Goal: Task Accomplishment & Management: Manage account settings

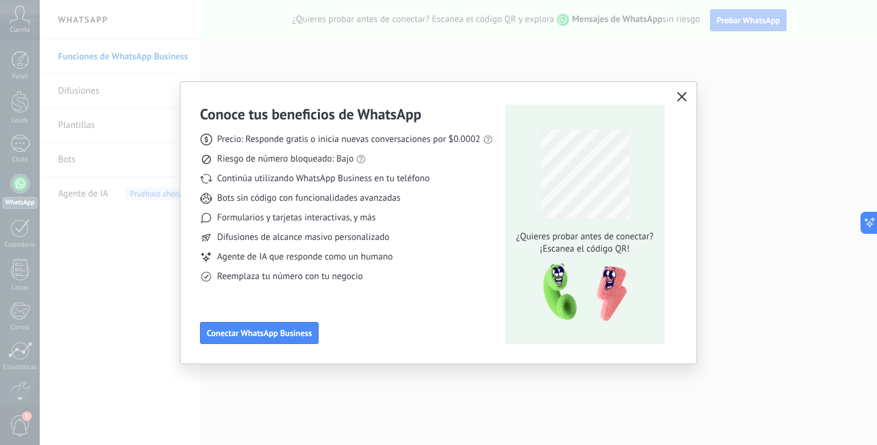
click at [683, 98] on icon "button" at bounding box center [682, 97] width 10 height 10
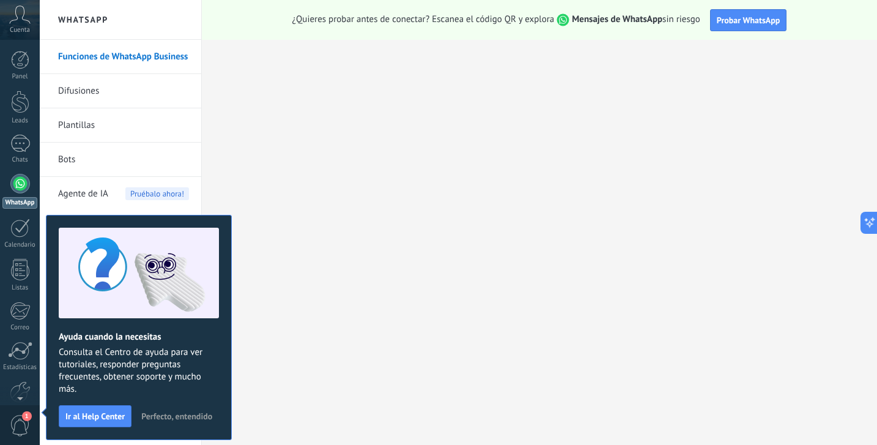
click at [17, 26] on span "Cuenta" at bounding box center [20, 30] width 20 height 8
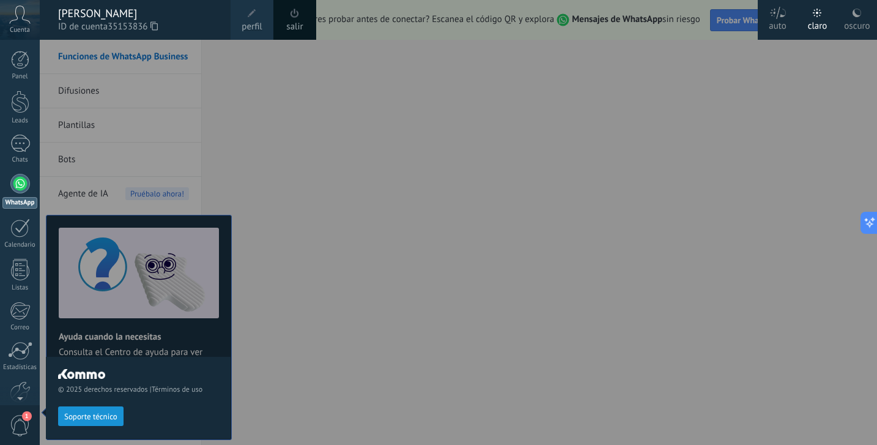
click at [248, 20] on span "perfil" at bounding box center [252, 26] width 20 height 13
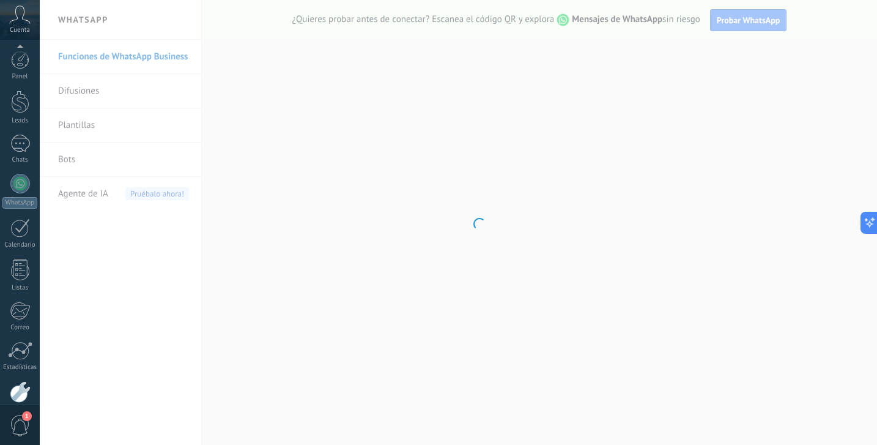
scroll to position [64, 0]
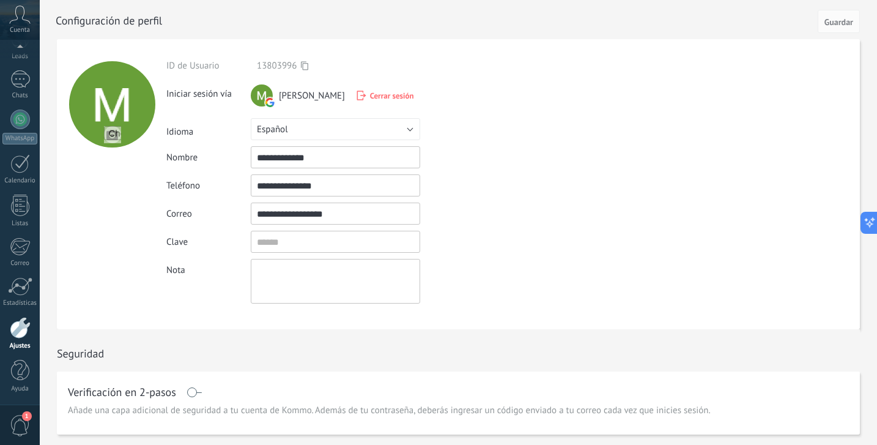
click at [332, 157] on input "**********" at bounding box center [335, 157] width 169 height 22
click at [326, 188] on input "**********" at bounding box center [335, 185] width 169 height 22
drag, startPoint x: 284, startPoint y: 188, endPoint x: 362, endPoint y: 191, distance: 77.1
click at [362, 191] on input "**********" at bounding box center [335, 185] width 169 height 22
click at [833, 24] on span "Guardar" at bounding box center [839, 22] width 29 height 9
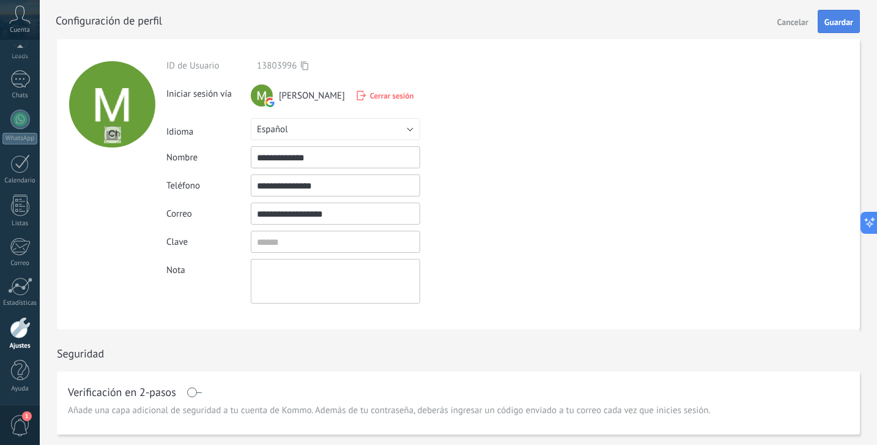
type input "**********"
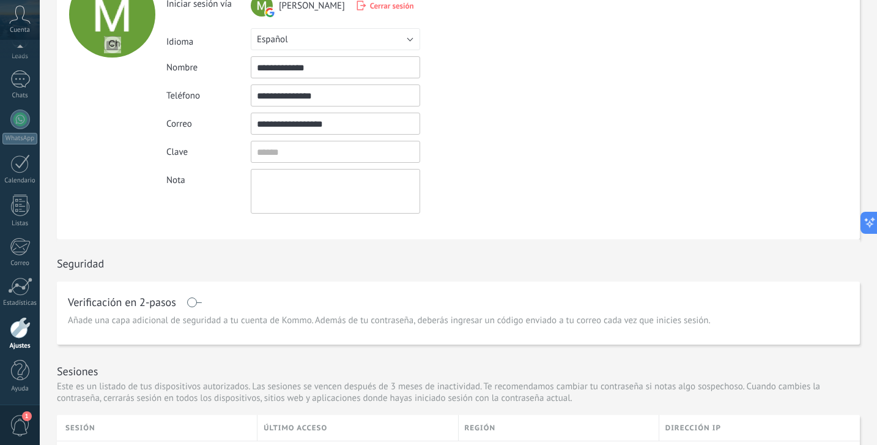
scroll to position [0, 0]
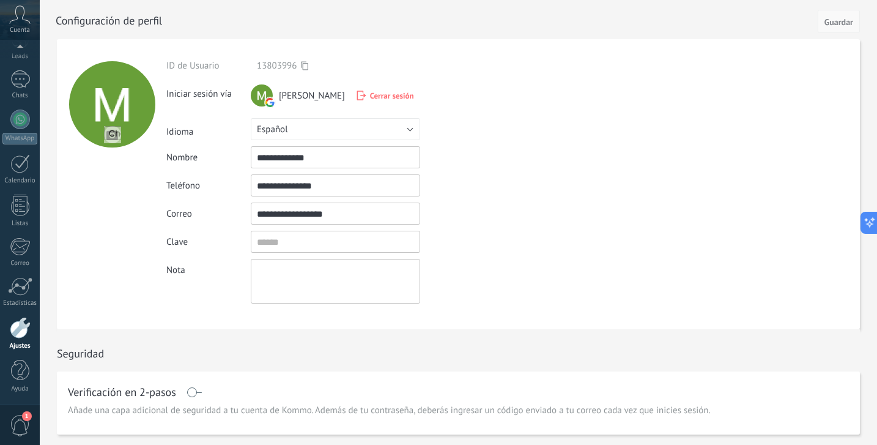
click at [838, 18] on span "Guardar" at bounding box center [839, 22] width 29 height 9
click at [836, 24] on span "Guardar" at bounding box center [839, 22] width 29 height 9
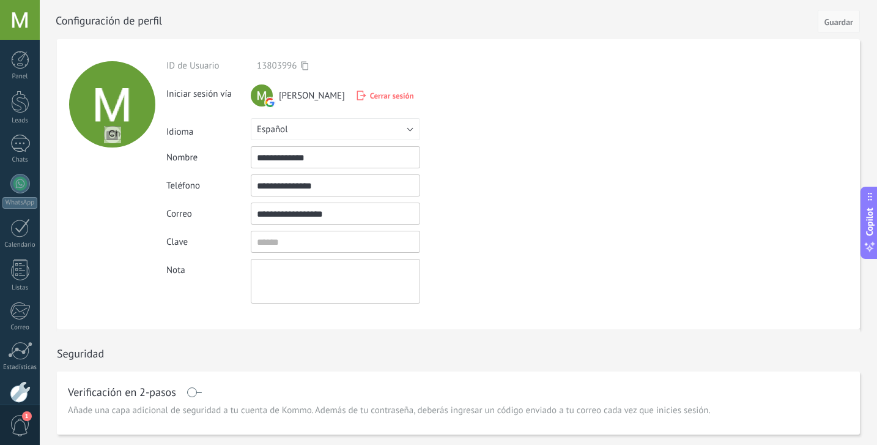
click at [839, 20] on span "Guardar" at bounding box center [839, 22] width 29 height 9
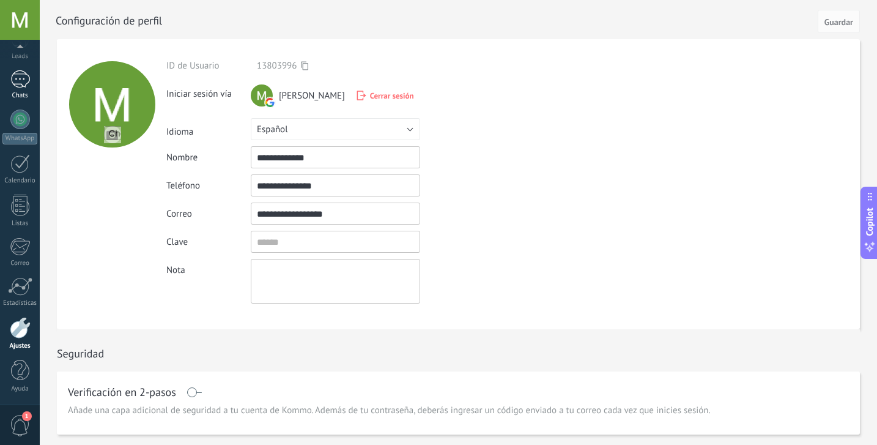
click at [21, 72] on div at bounding box center [20, 79] width 20 height 18
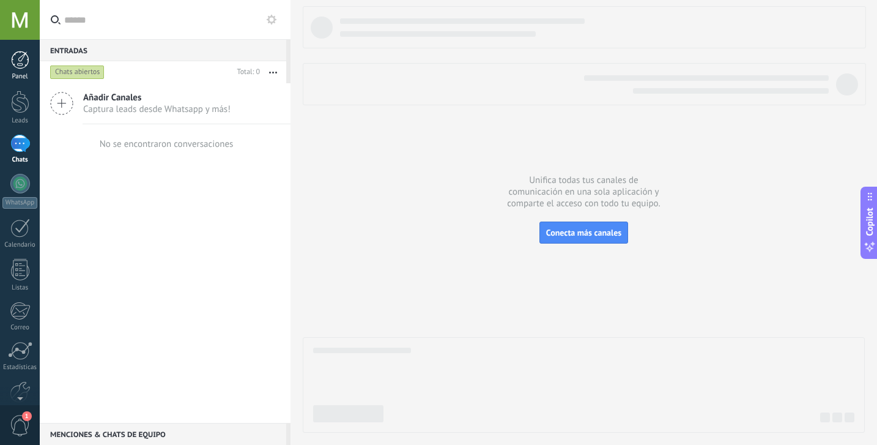
click at [21, 73] on div "Panel" at bounding box center [19, 77] width 35 height 8
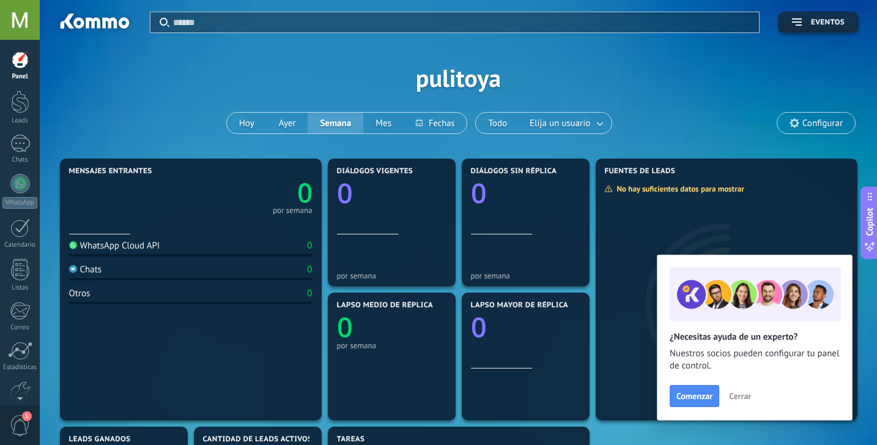
click at [21, 22] on div at bounding box center [20, 20] width 40 height 40
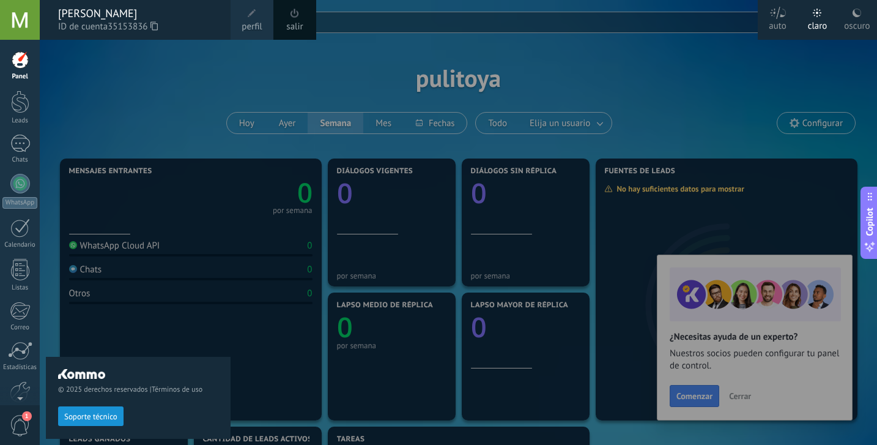
click at [256, 22] on span "perfil" at bounding box center [252, 26] width 20 height 13
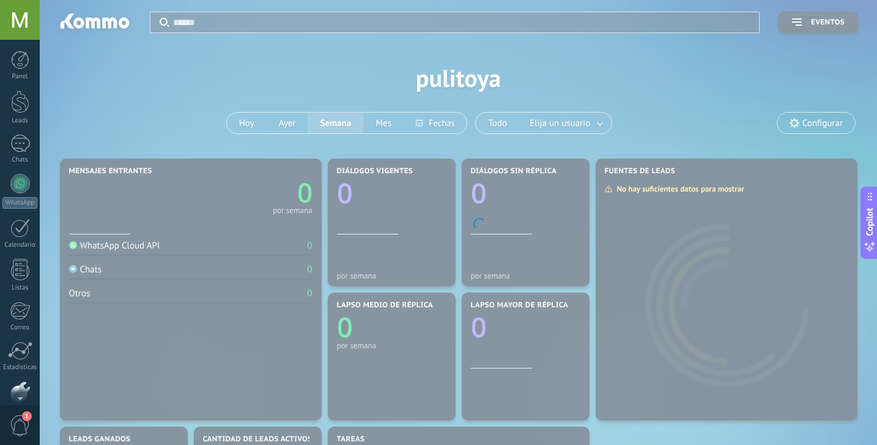
scroll to position [64, 0]
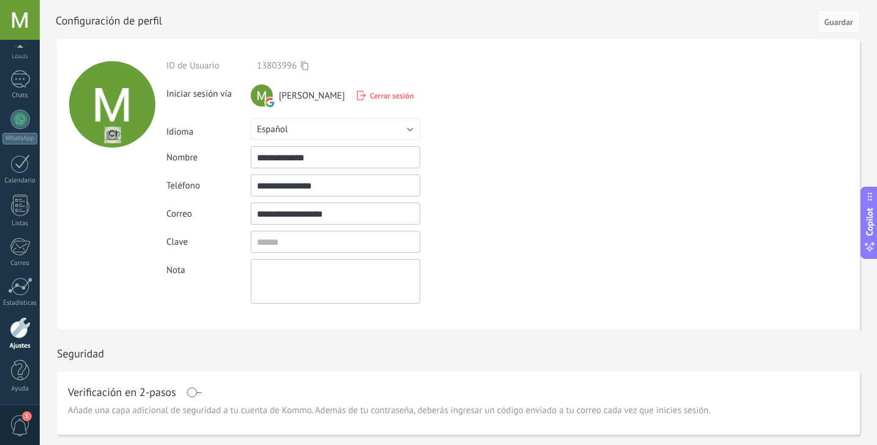
click at [295, 150] on input "**********" at bounding box center [335, 157] width 169 height 22
click at [828, 22] on span "Guardar" at bounding box center [839, 22] width 29 height 9
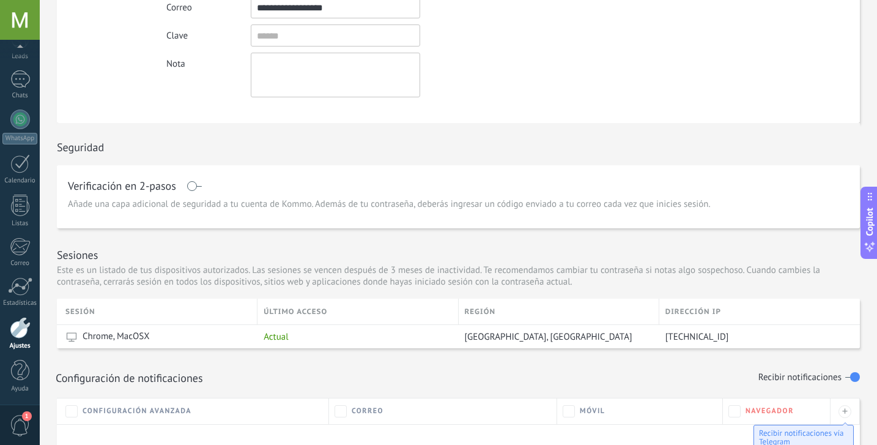
scroll to position [100, 0]
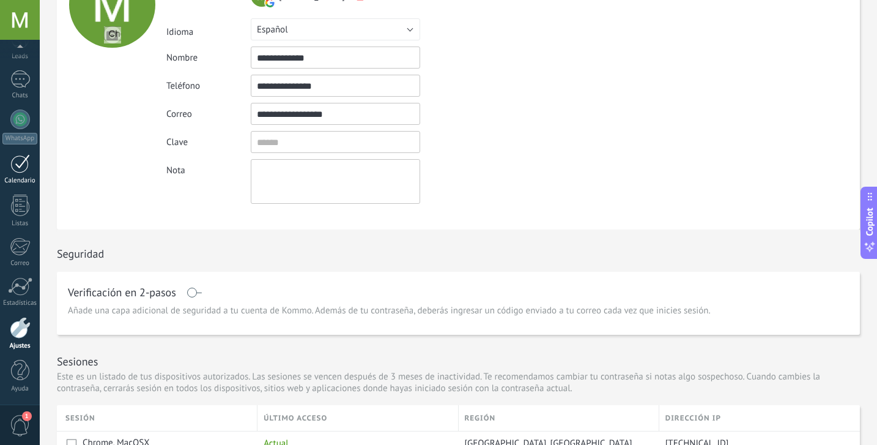
click at [7, 172] on link "Calendario" at bounding box center [20, 169] width 40 height 31
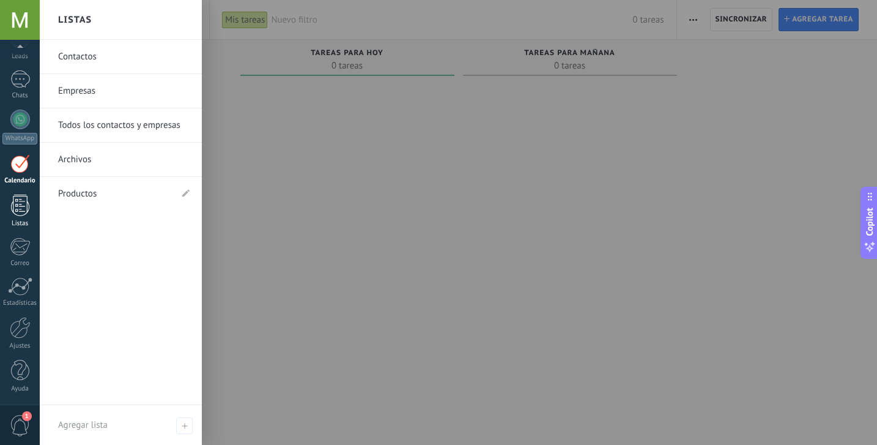
click at [20, 207] on div at bounding box center [20, 205] width 18 height 21
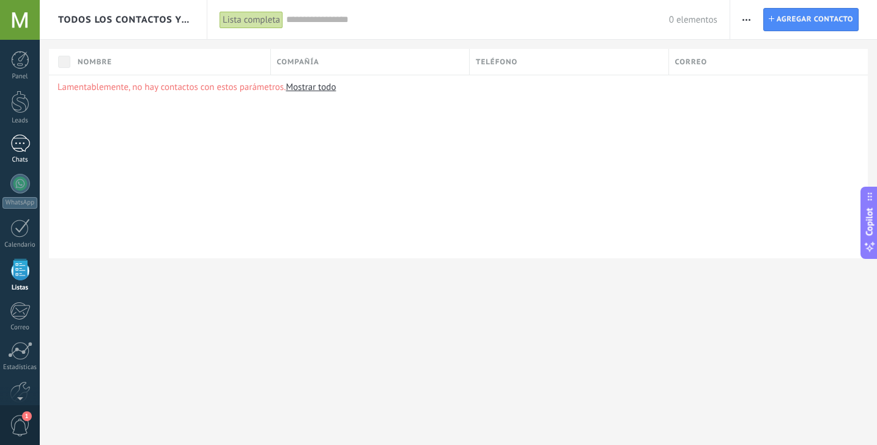
click at [21, 143] on div at bounding box center [20, 144] width 20 height 18
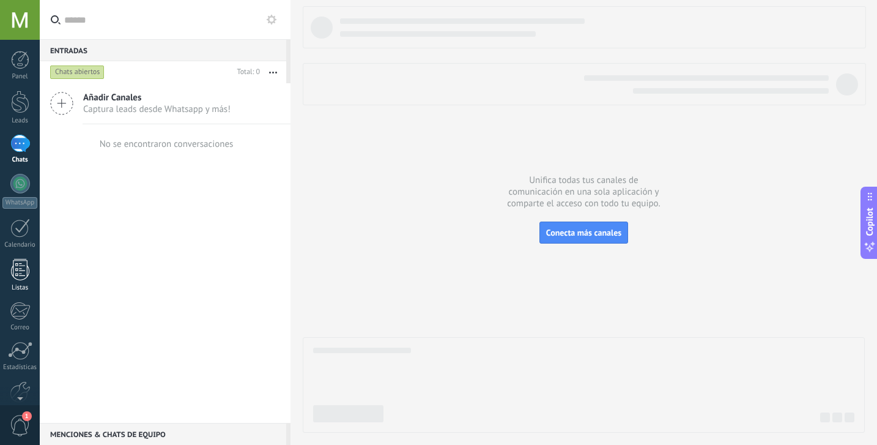
click at [27, 264] on div at bounding box center [20, 269] width 18 height 21
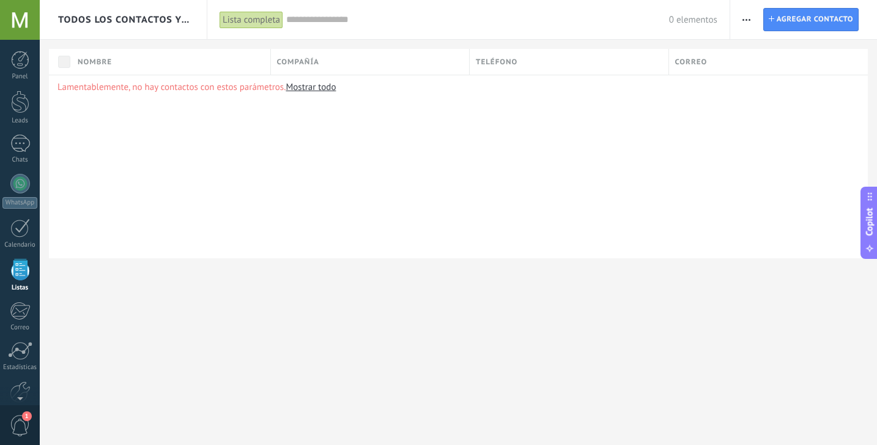
scroll to position [32, 0]
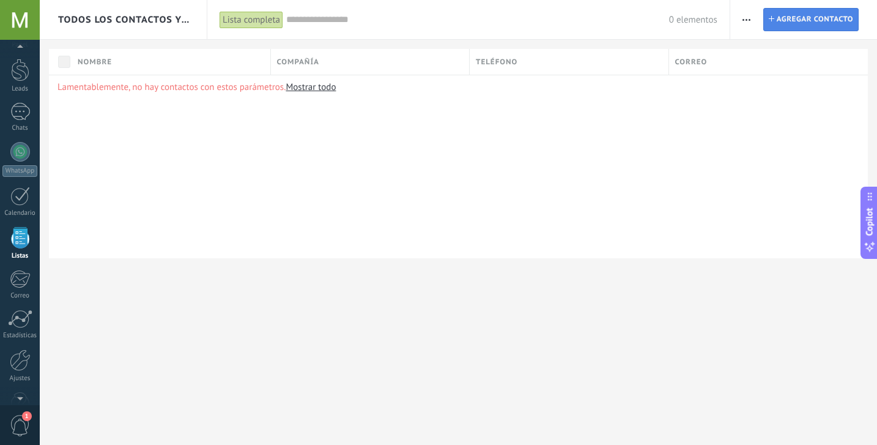
click at [791, 27] on span "Agregar contacto" at bounding box center [815, 20] width 76 height 22
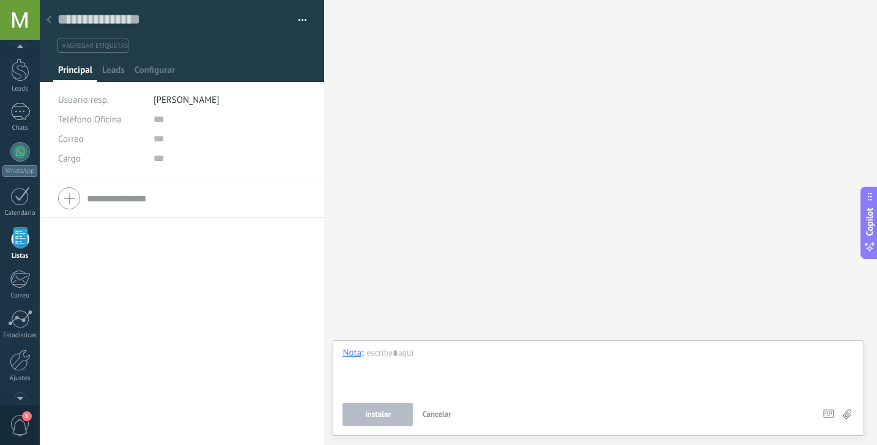
click at [417, 141] on div "Buscar Carga más Participantes:" at bounding box center [600, 222] width 553 height 445
click at [124, 72] on span "Leads" at bounding box center [113, 73] width 23 height 18
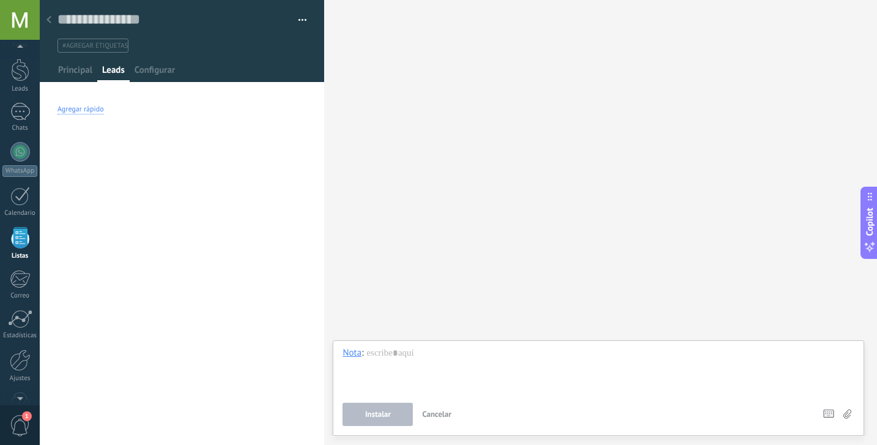
click at [69, 108] on div "Agregar rápido" at bounding box center [81, 110] width 46 height 10
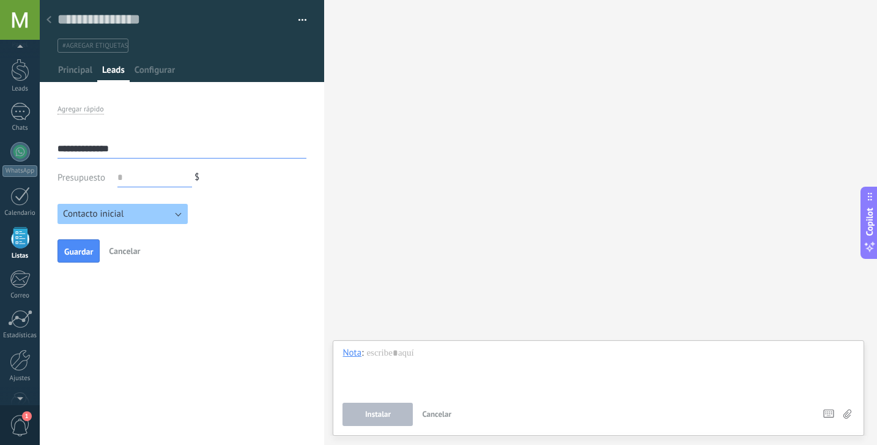
type input "**********"
click at [125, 187] on input "text" at bounding box center [154, 178] width 75 height 20
type input "******"
click at [177, 207] on button "Contacto inicial" at bounding box center [123, 214] width 130 height 20
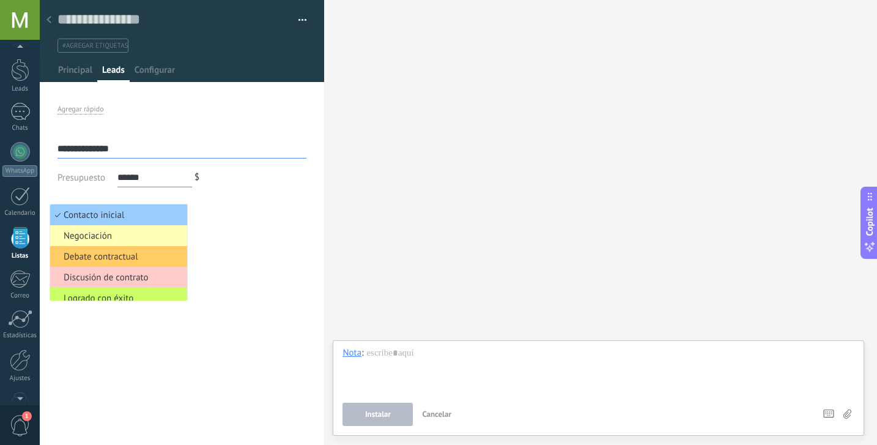
click at [119, 237] on span "Negociación" at bounding box center [116, 236] width 133 height 12
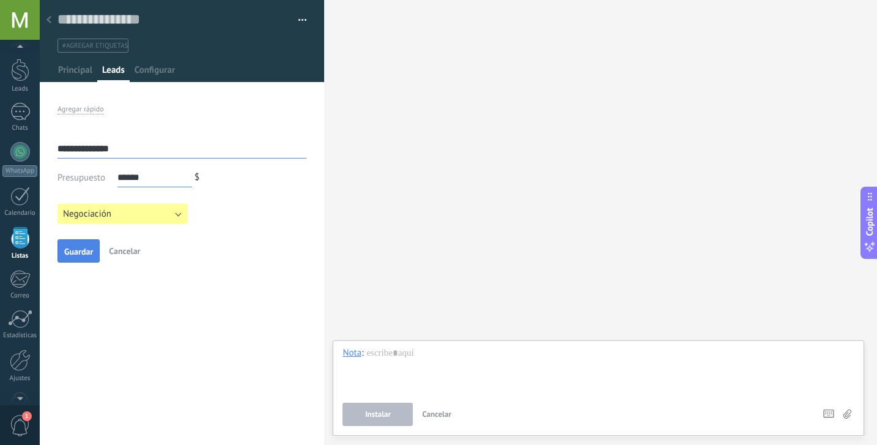
click at [76, 258] on button "Guardar" at bounding box center [79, 250] width 42 height 23
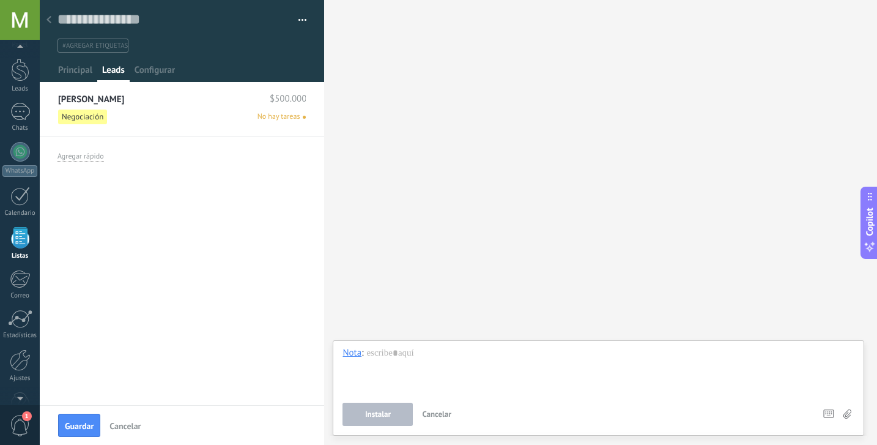
click at [93, 97] on link "[PERSON_NAME]" at bounding box center [91, 99] width 66 height 10
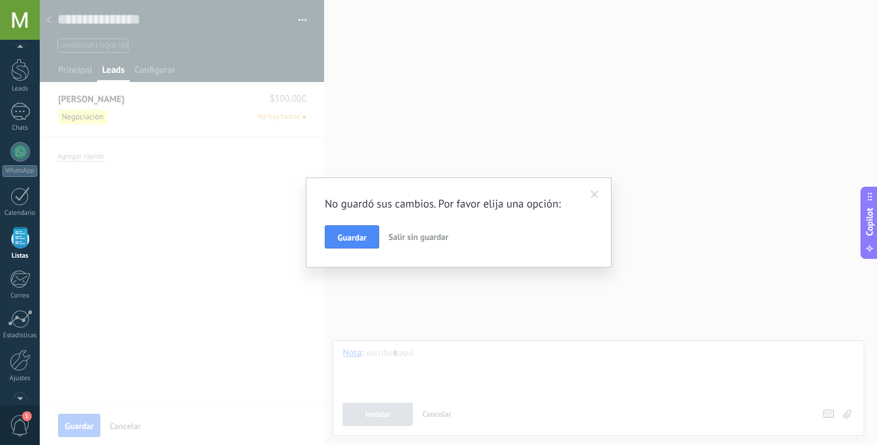
click at [289, 300] on div "No guardó sus cambios. Por favor elija una opción: Guardar Salir sin guardar" at bounding box center [459, 222] width 838 height 445
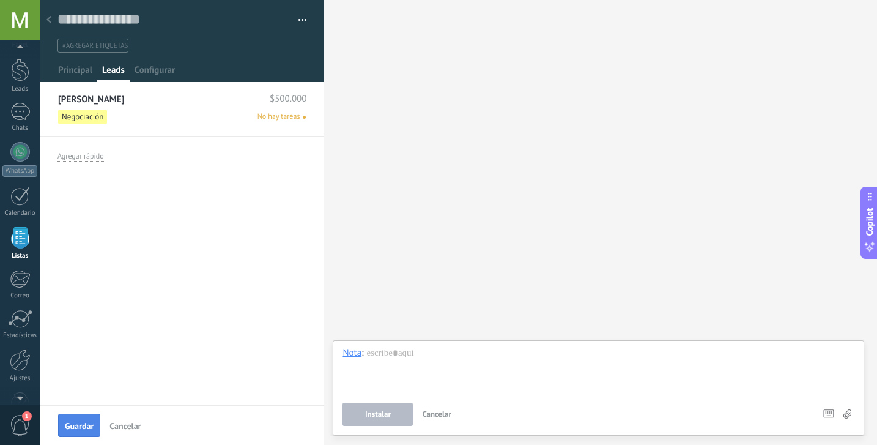
click at [94, 425] on span "Guardar" at bounding box center [79, 426] width 29 height 9
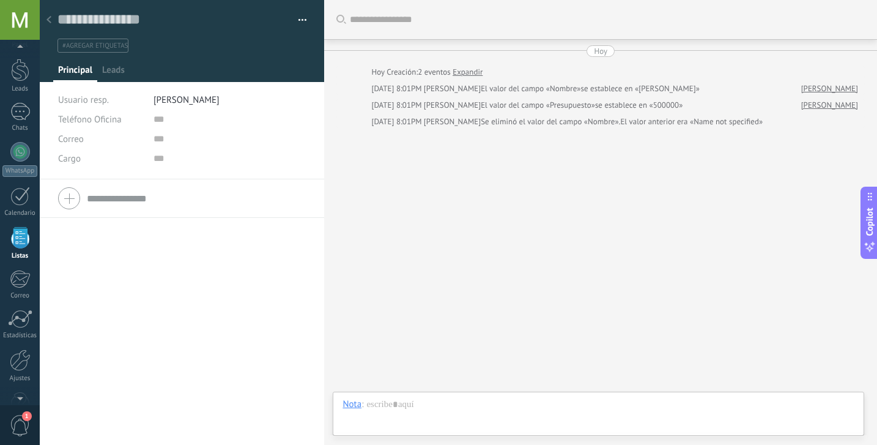
scroll to position [18, 0]
click at [108, 76] on span "Leads" at bounding box center [113, 73] width 23 height 18
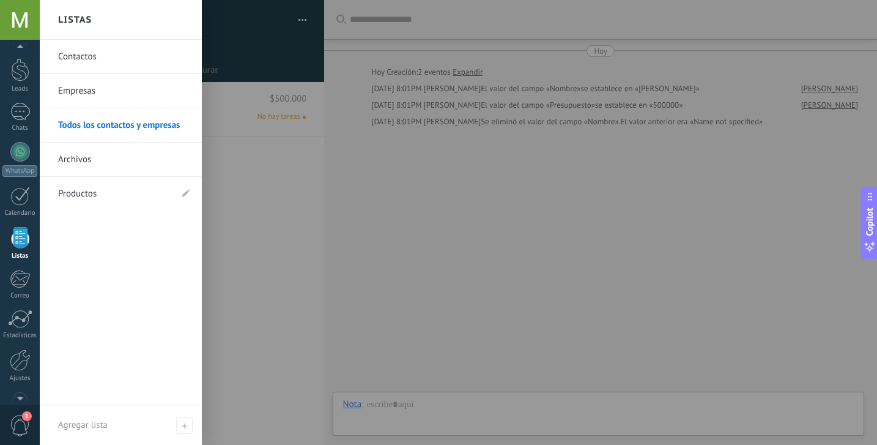
click at [90, 67] on link "Contactos" at bounding box center [124, 57] width 132 height 34
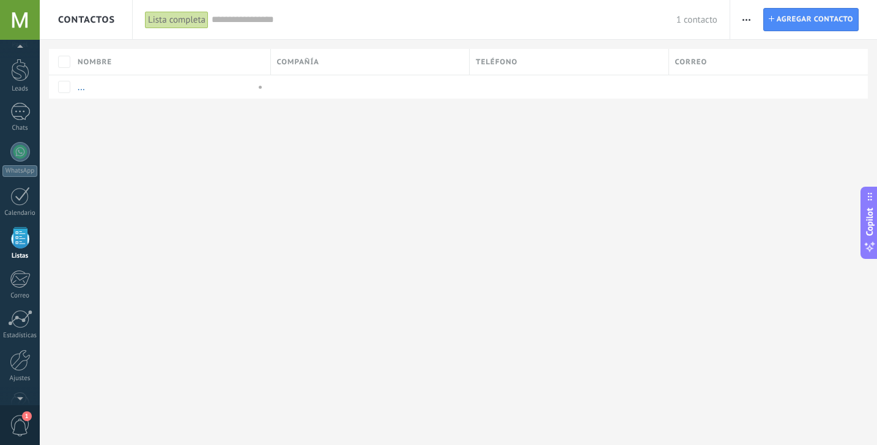
click at [184, 20] on div "Lista completa" at bounding box center [177, 20] width 64 height 18
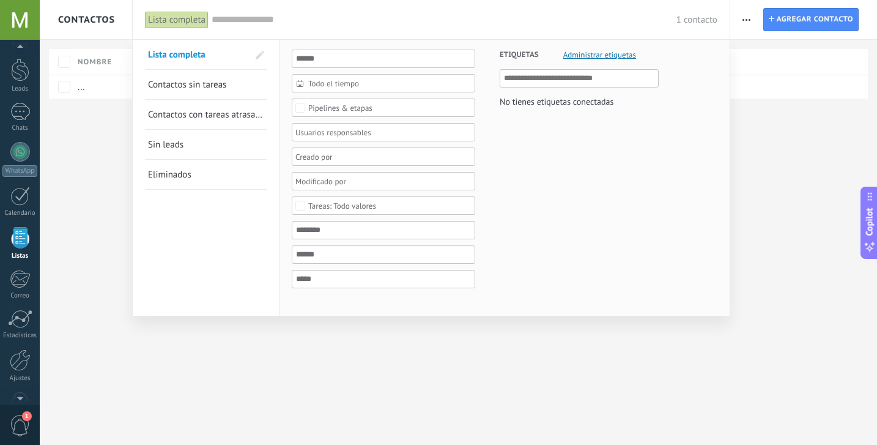
click at [184, 20] on div "Lista completa" at bounding box center [177, 20] width 64 height 18
click at [339, 17] on input "text" at bounding box center [444, 19] width 465 height 13
click at [789, 174] on div at bounding box center [438, 222] width 877 height 445
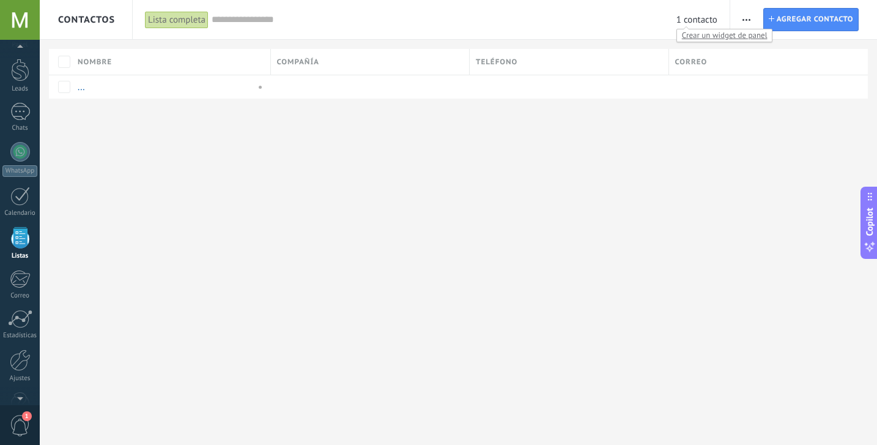
click at [694, 21] on span "1 contacto" at bounding box center [697, 20] width 41 height 12
click at [696, 38] on span "Crear un widget de panel" at bounding box center [724, 35] width 95 height 13
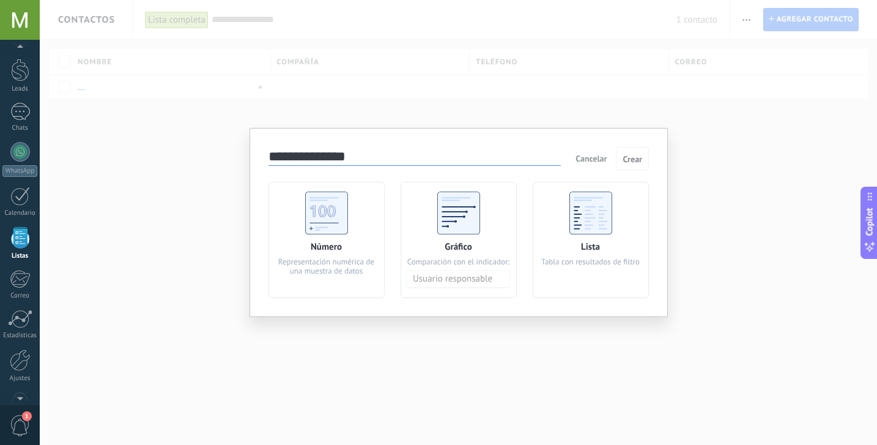
click at [702, 196] on div "**********" at bounding box center [459, 222] width 838 height 445
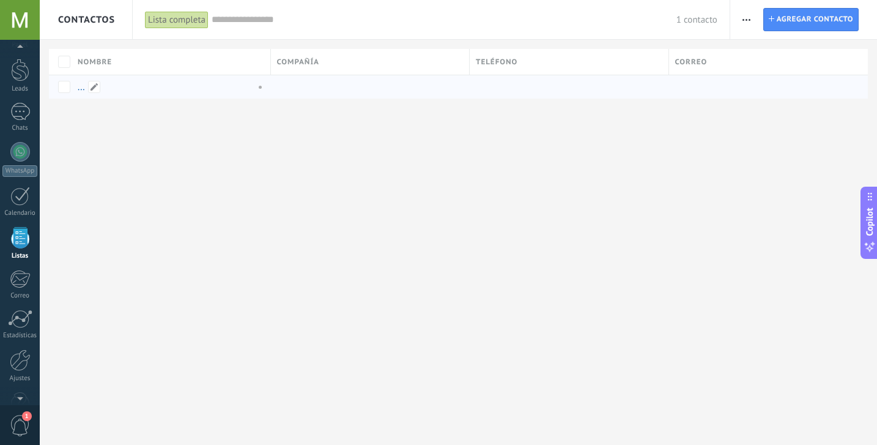
click at [130, 93] on div "..." at bounding box center [168, 86] width 193 height 23
click at [749, 17] on span "button" at bounding box center [747, 19] width 8 height 23
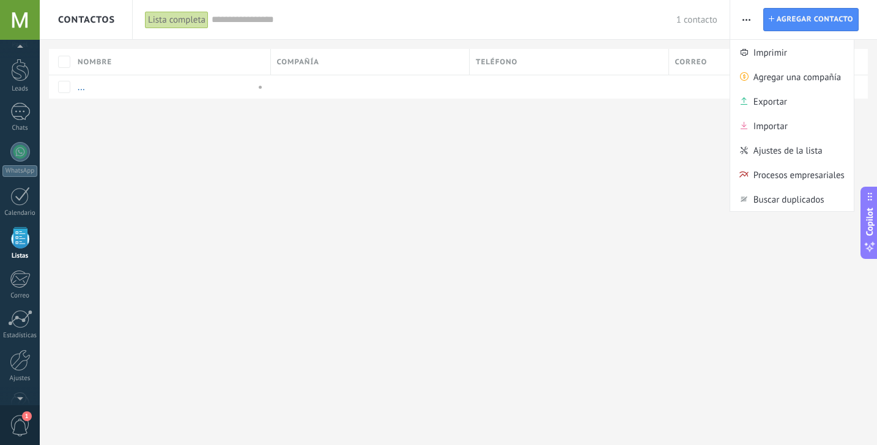
click at [749, 17] on span "button" at bounding box center [747, 19] width 8 height 23
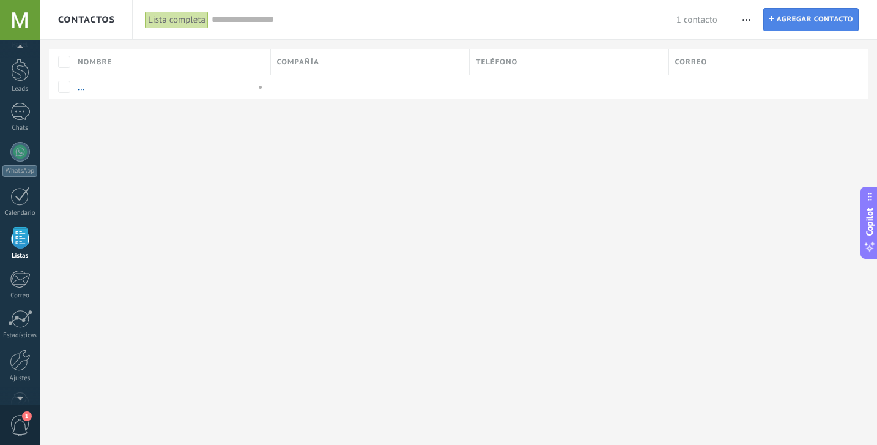
click at [795, 18] on span "Agregar contacto" at bounding box center [815, 20] width 76 height 22
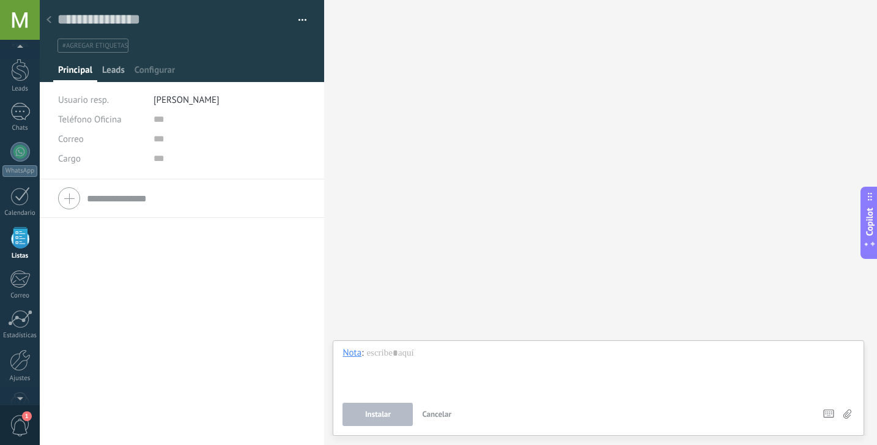
click at [113, 75] on span "Leads" at bounding box center [113, 73] width 23 height 18
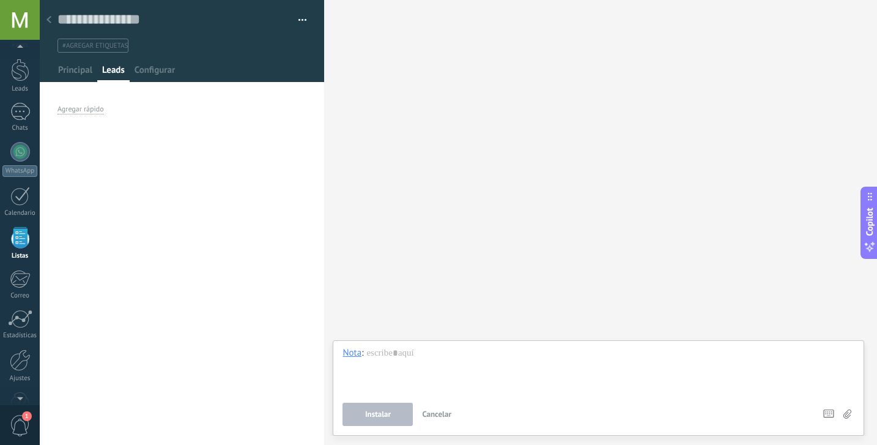
click at [51, 19] on div at bounding box center [48, 21] width 17 height 24
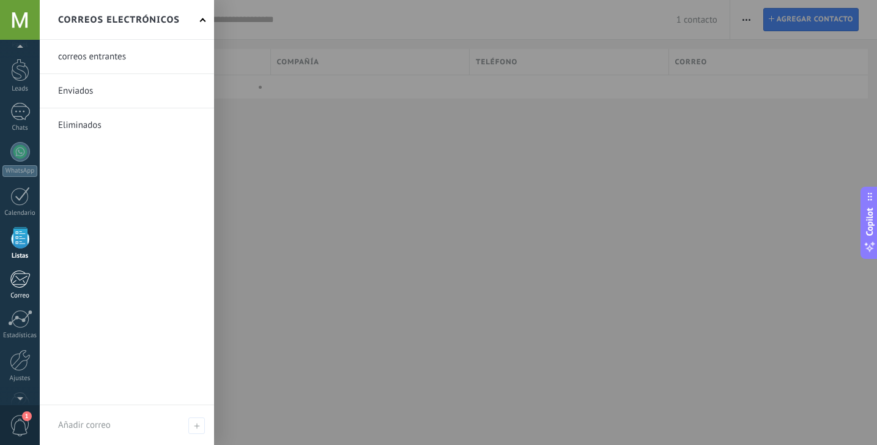
scroll to position [64, 0]
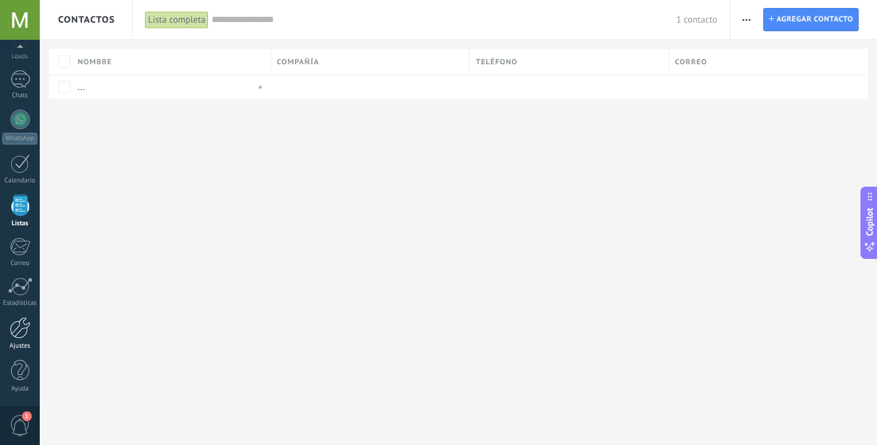
click at [17, 334] on div at bounding box center [20, 327] width 21 height 21
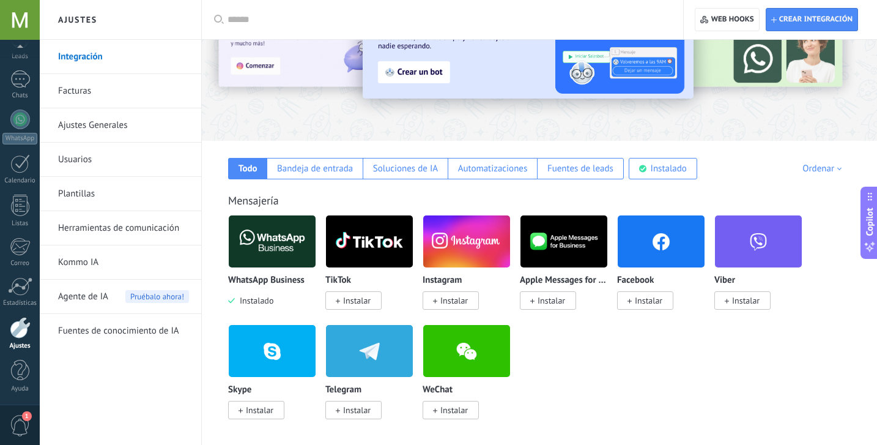
scroll to position [105, 0]
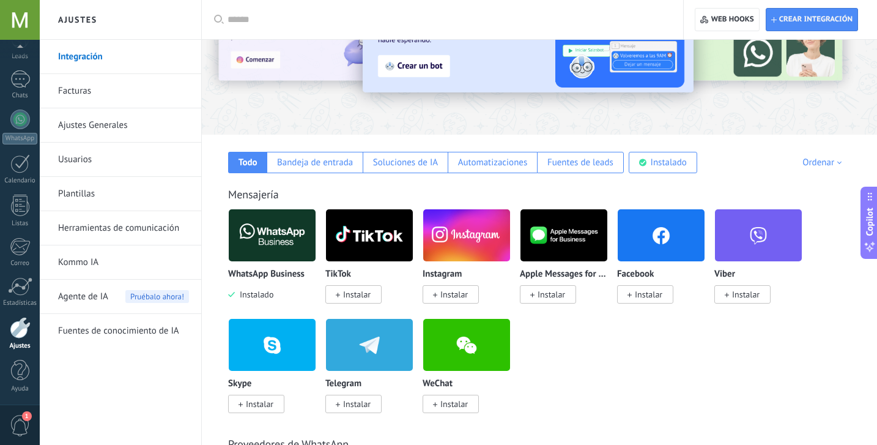
click at [439, 293] on span "Instalar" at bounding box center [451, 294] width 56 height 18
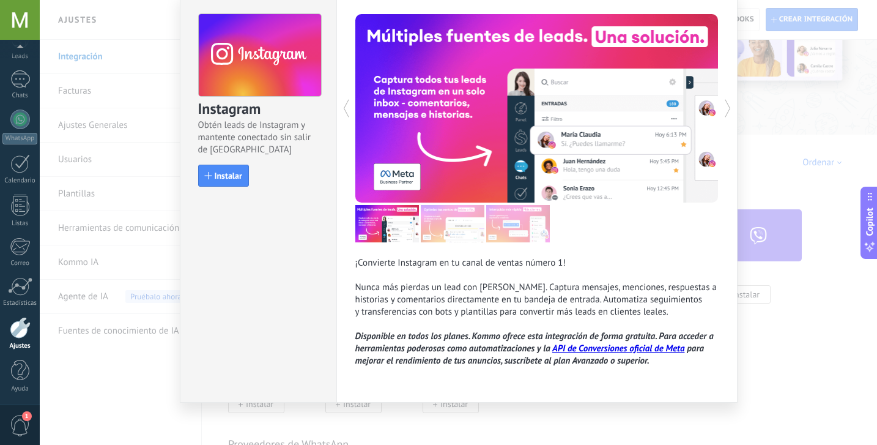
scroll to position [53, 0]
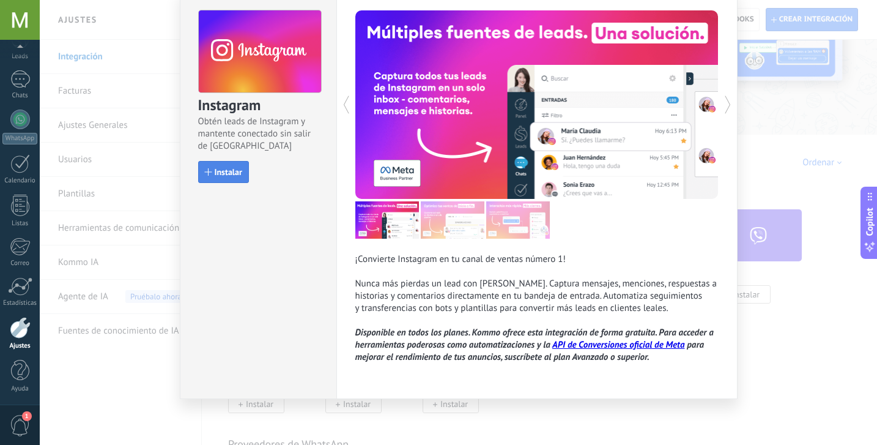
click at [227, 176] on button "Instalar" at bounding box center [223, 172] width 51 height 22
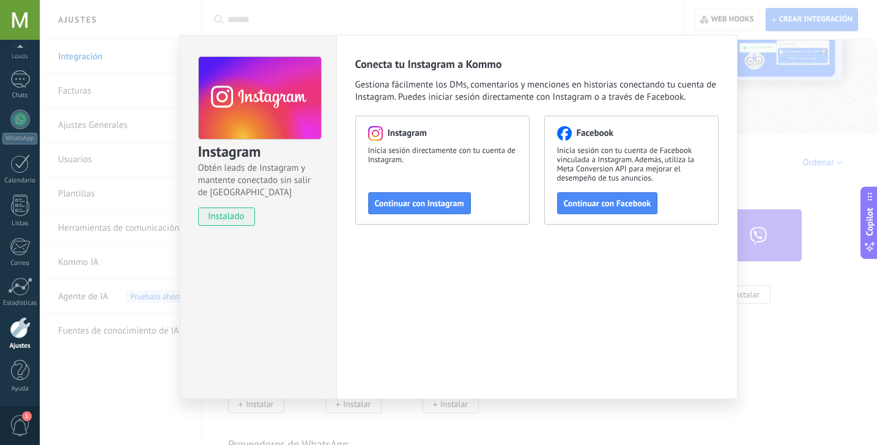
scroll to position [5, 0]
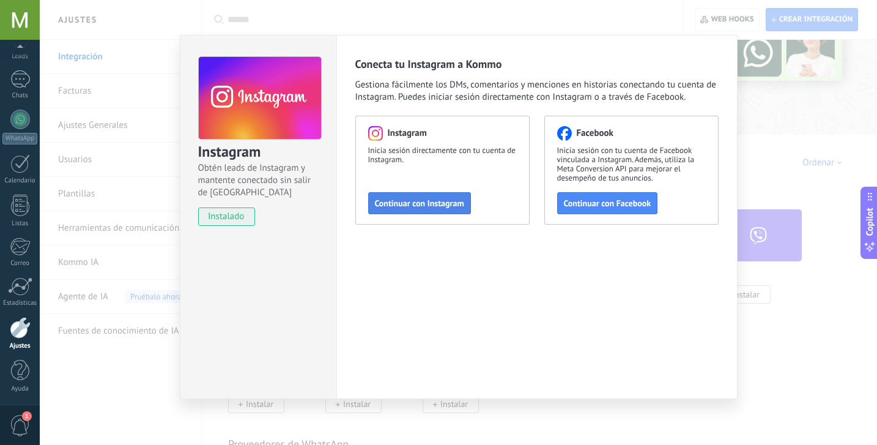
click at [408, 200] on span "Continuar con Instagram" at bounding box center [419, 203] width 89 height 9
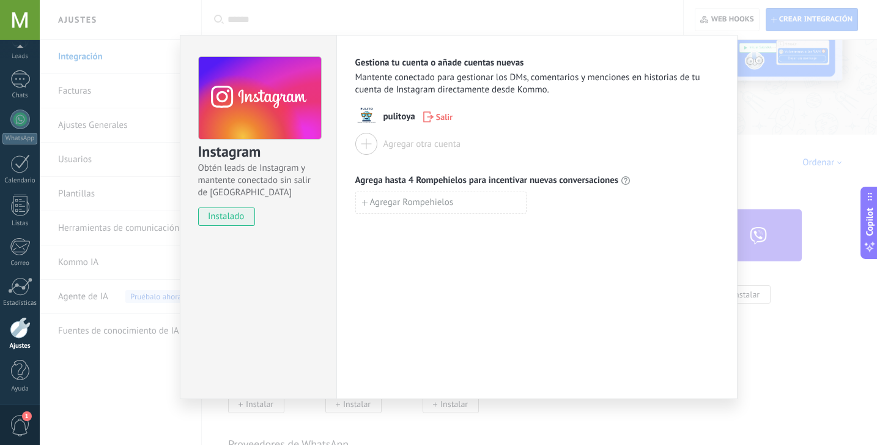
click at [814, 282] on div "Instagram Obtén leads de Instagram y mantente conectado sin salir de Kommo inst…" at bounding box center [459, 222] width 838 height 445
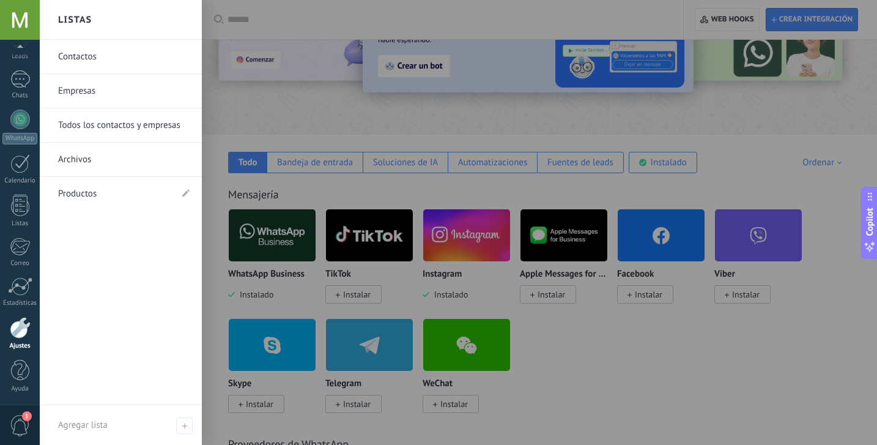
click at [98, 61] on link "Contactos" at bounding box center [124, 57] width 132 height 34
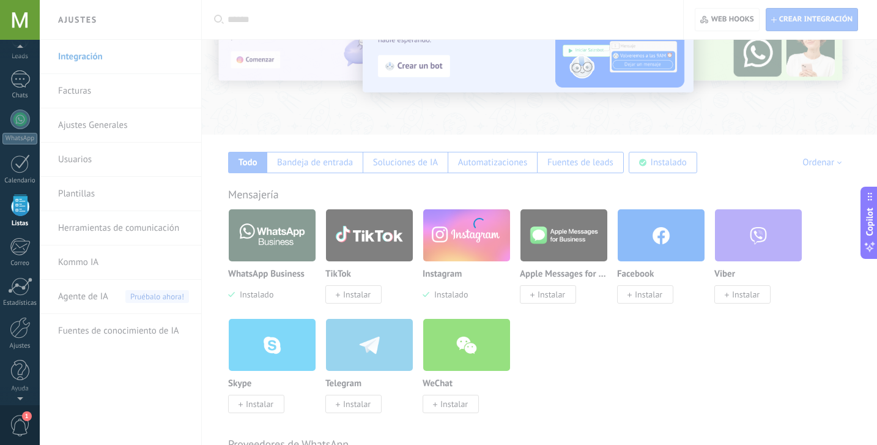
scroll to position [32, 0]
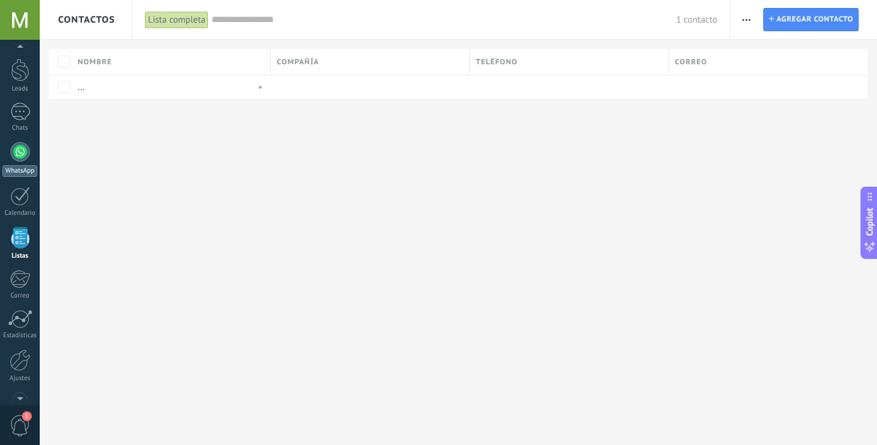
click at [19, 149] on div at bounding box center [20, 152] width 20 height 20
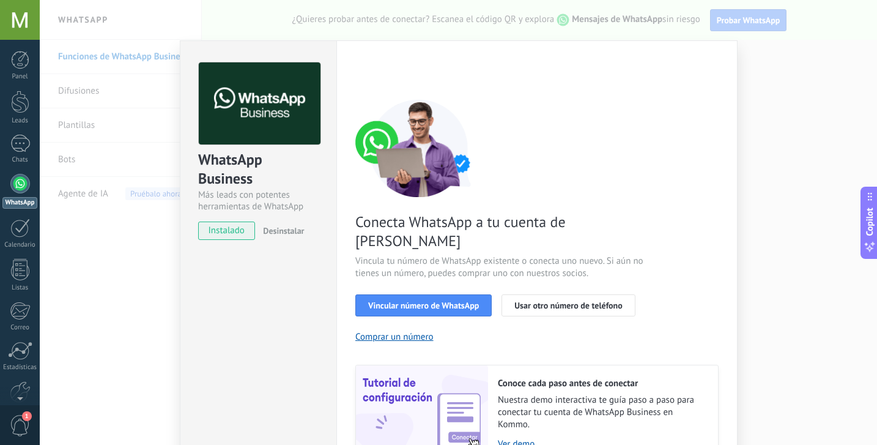
scroll to position [43, 0]
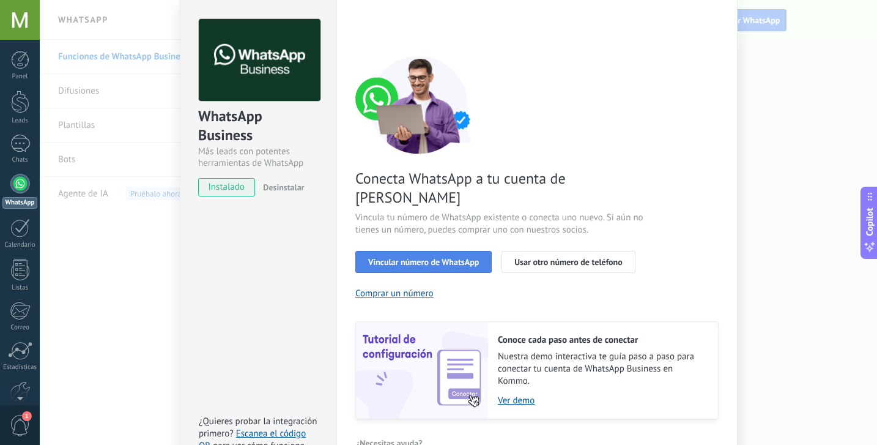
click at [432, 258] on span "Vincular número de WhatsApp" at bounding box center [423, 262] width 111 height 9
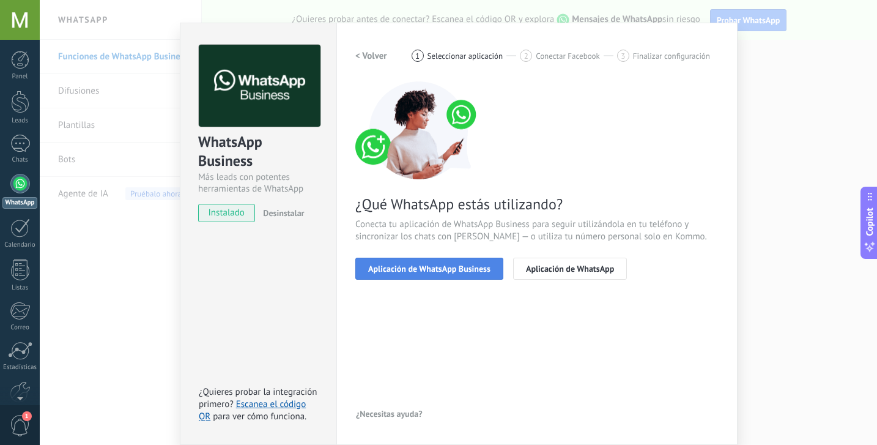
click at [422, 277] on button "Aplicación de WhatsApp Business" at bounding box center [429, 269] width 148 height 22
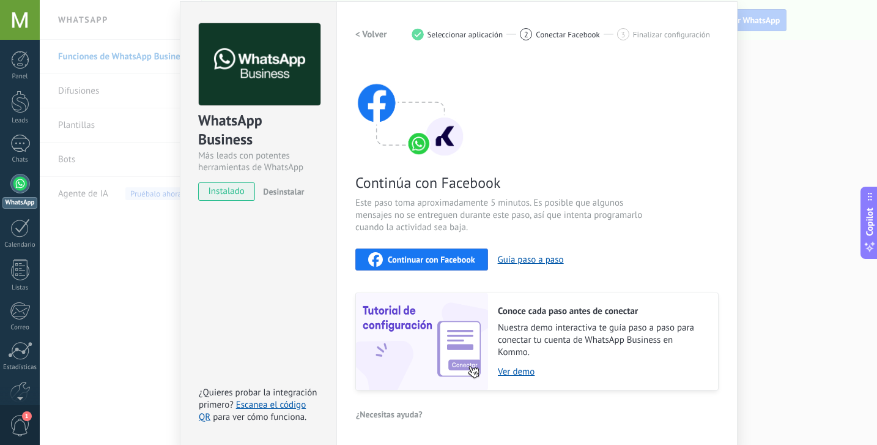
scroll to position [39, 0]
click at [410, 259] on span "Continuar con Facebook" at bounding box center [431, 259] width 87 height 9
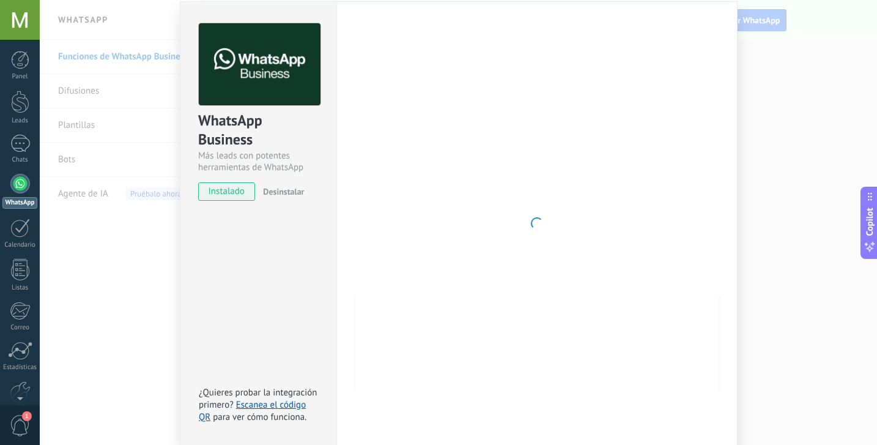
click at [223, 198] on span "instalado" at bounding box center [227, 191] width 56 height 18
click at [238, 230] on div "WhatsApp Business Más leads con potentes herramientas de WhatsApp instalado Des…" at bounding box center [258, 223] width 157 height 444
click at [218, 196] on span "instalado" at bounding box center [227, 191] width 56 height 18
click at [149, 252] on div "WhatsApp Business Más leads con potentes herramientas de WhatsApp instalado Des…" at bounding box center [459, 222] width 838 height 445
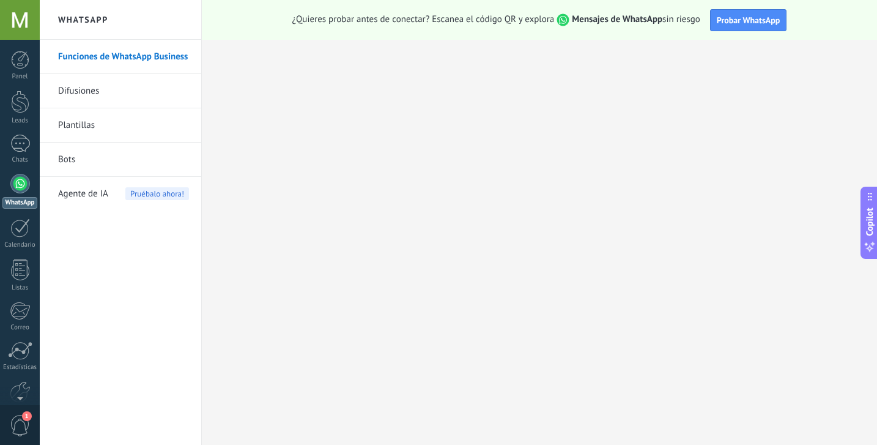
scroll to position [0, 0]
click at [21, 190] on div at bounding box center [20, 184] width 20 height 20
click at [13, 108] on div at bounding box center [20, 102] width 18 height 23
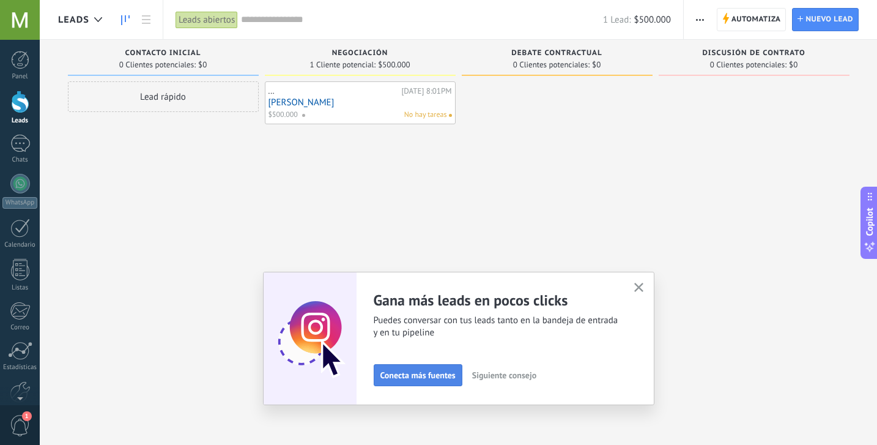
click at [403, 372] on span "Conecta más fuentes" at bounding box center [418, 375] width 75 height 9
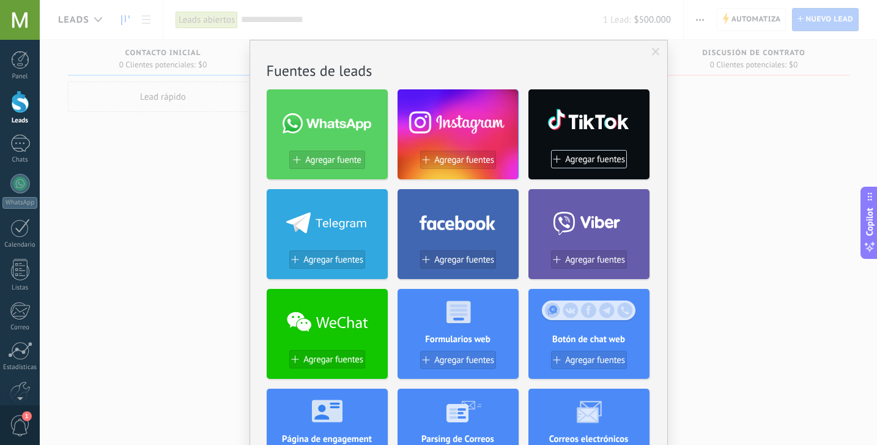
click at [437, 120] on div at bounding box center [458, 120] width 121 height 53
click at [447, 161] on span "Agregar fuentes" at bounding box center [464, 160] width 60 height 10
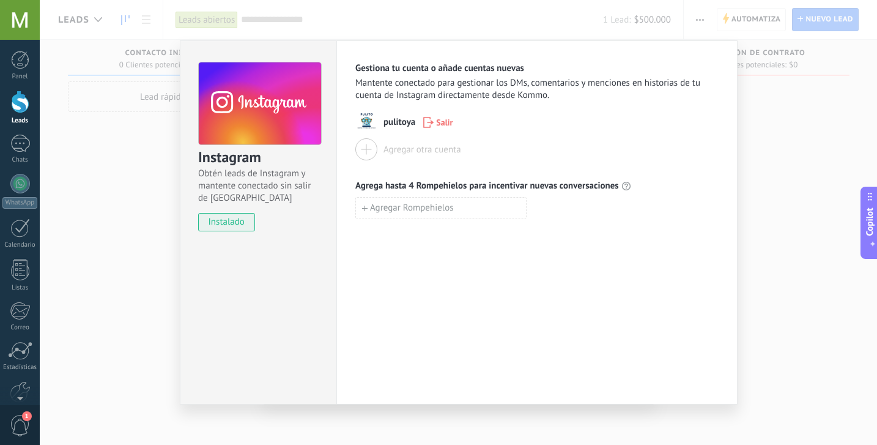
click at [769, 175] on div "Instagram Obtén leads de Instagram y mantente conectado sin salir de Kommo inst…" at bounding box center [459, 222] width 838 height 445
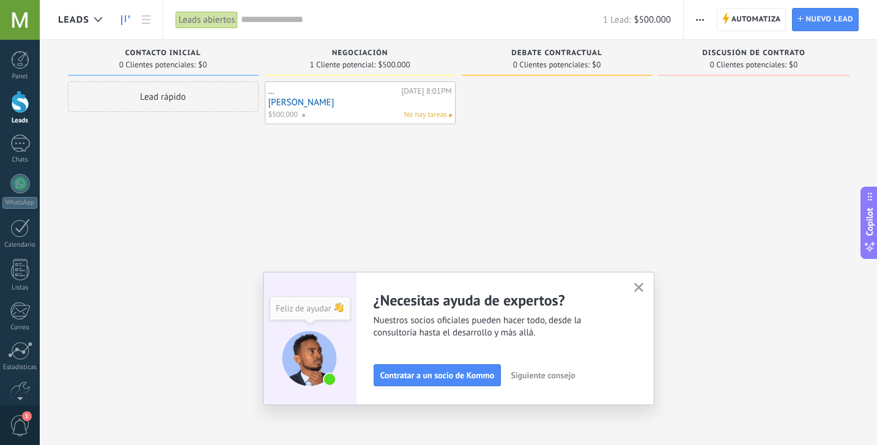
click at [642, 283] on icon "button" at bounding box center [638, 287] width 9 height 9
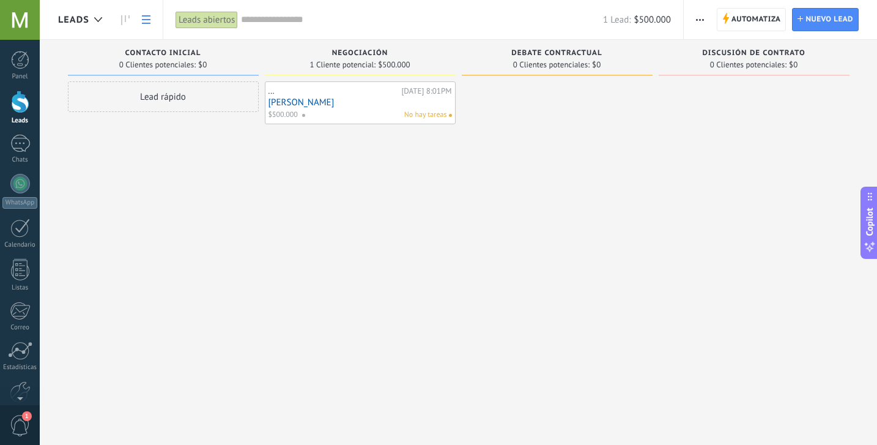
click at [145, 24] on link at bounding box center [146, 20] width 21 height 24
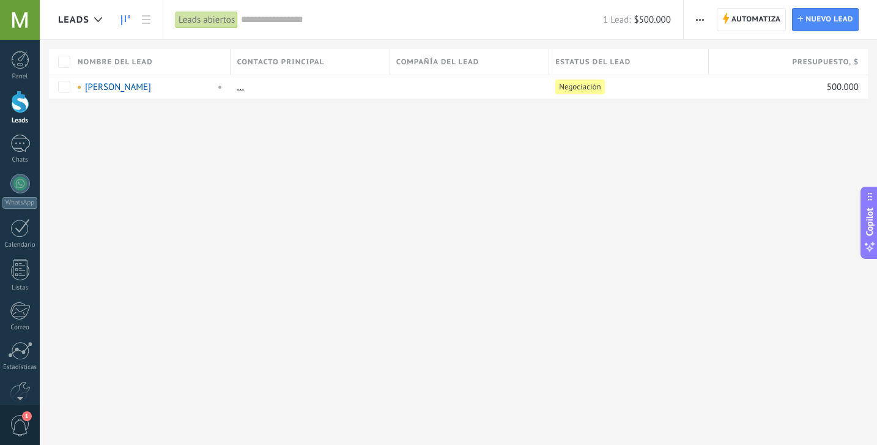
click at [124, 22] on icon at bounding box center [125, 20] width 9 height 10
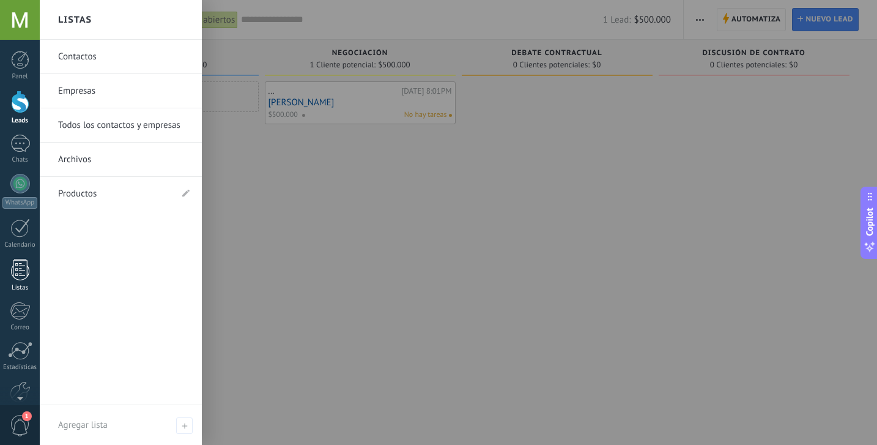
scroll to position [6, 0]
click at [80, 65] on link "Contactos" at bounding box center [124, 57] width 132 height 34
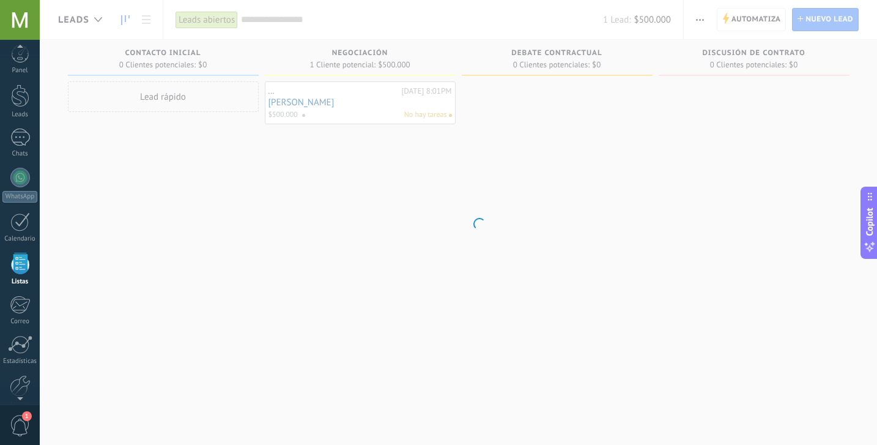
scroll to position [32, 0]
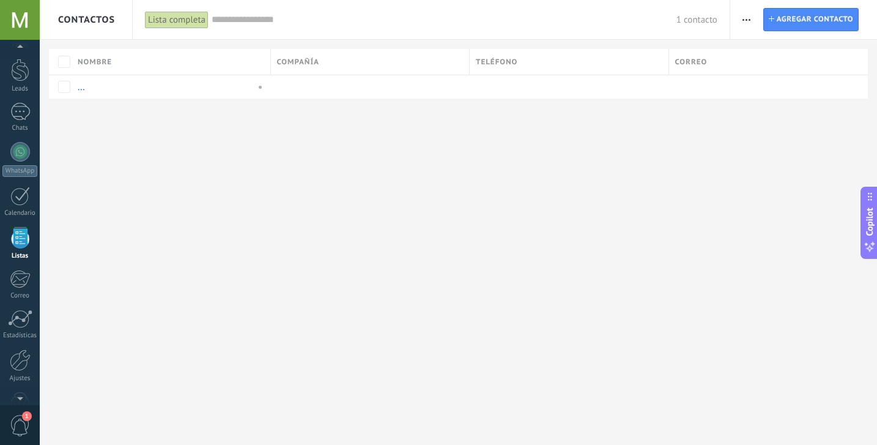
click at [187, 20] on div "Lista completa" at bounding box center [177, 20] width 64 height 18
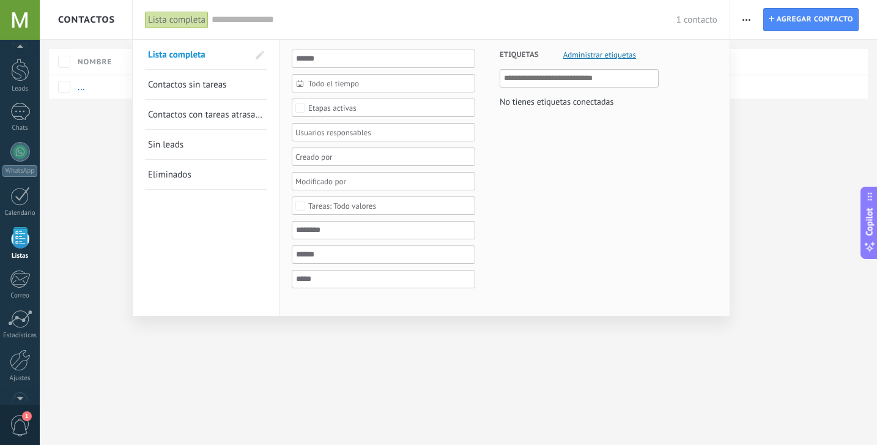
click at [182, 95] on link "Contactos sin tareas" at bounding box center [206, 84] width 116 height 29
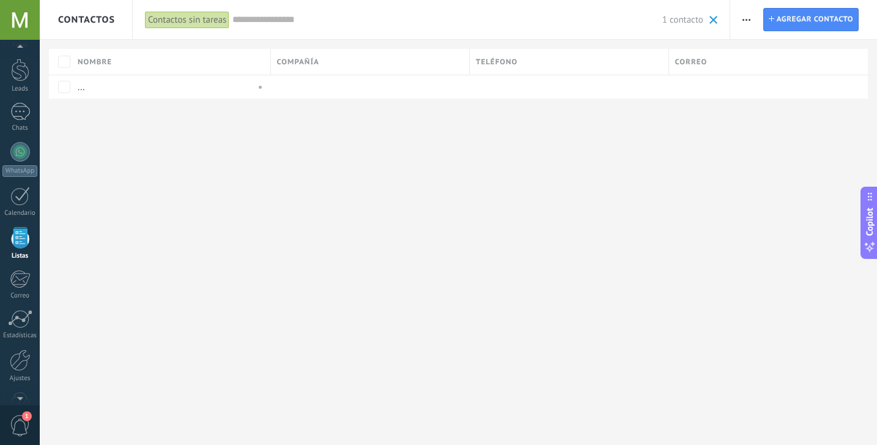
click at [180, 23] on div "Contactos sin tareas" at bounding box center [187, 20] width 84 height 18
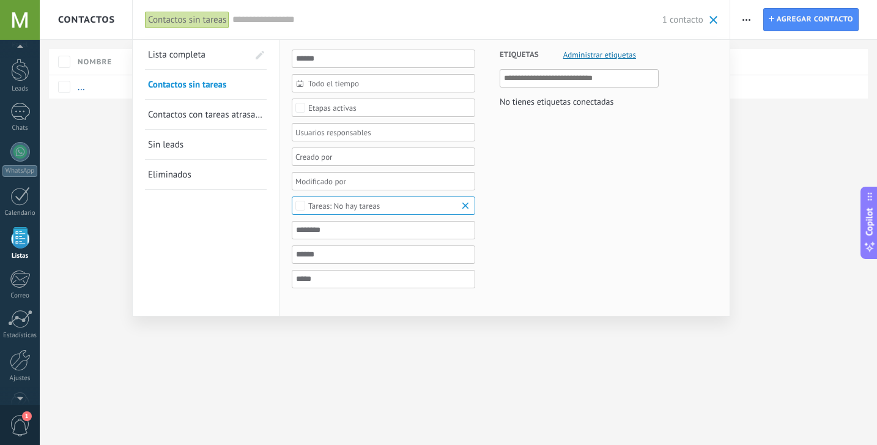
click at [168, 57] on span "Lista completa" at bounding box center [177, 55] width 58 height 12
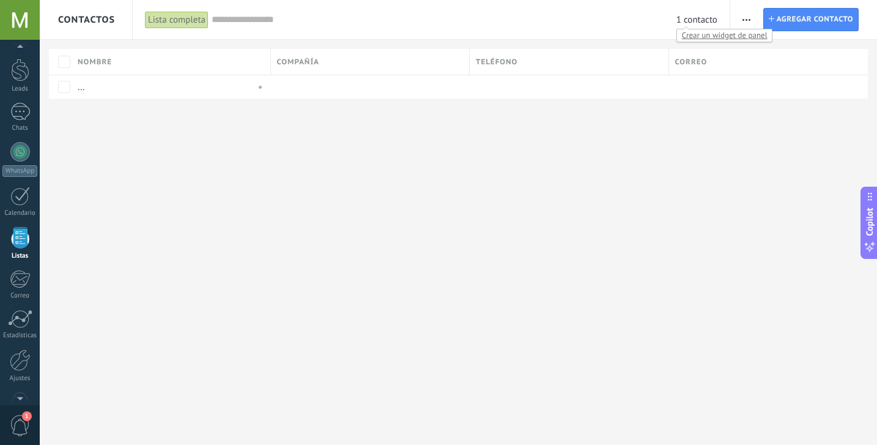
click at [700, 37] on span "Crear un widget de panel" at bounding box center [724, 35] width 95 height 13
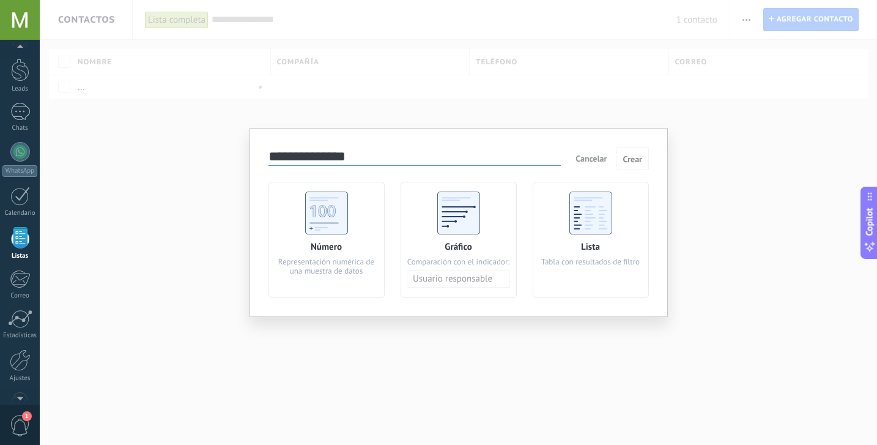
click at [586, 209] on use at bounding box center [591, 212] width 43 height 43
click at [635, 156] on span "Crear" at bounding box center [633, 159] width 20 height 9
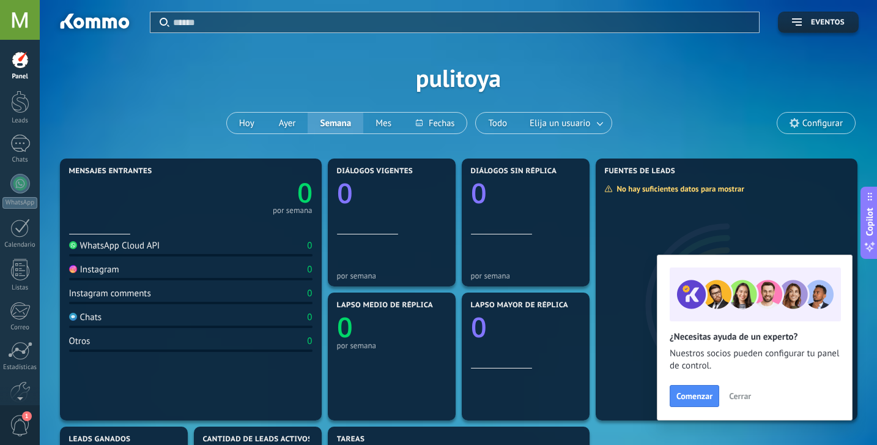
click at [177, 106] on div "Aplicar Eventos pulitoya [DATE] [DATE] Semana Mes Todo Elija un usuario Configu…" at bounding box center [458, 77] width 801 height 155
click at [25, 18] on div at bounding box center [20, 20] width 40 height 40
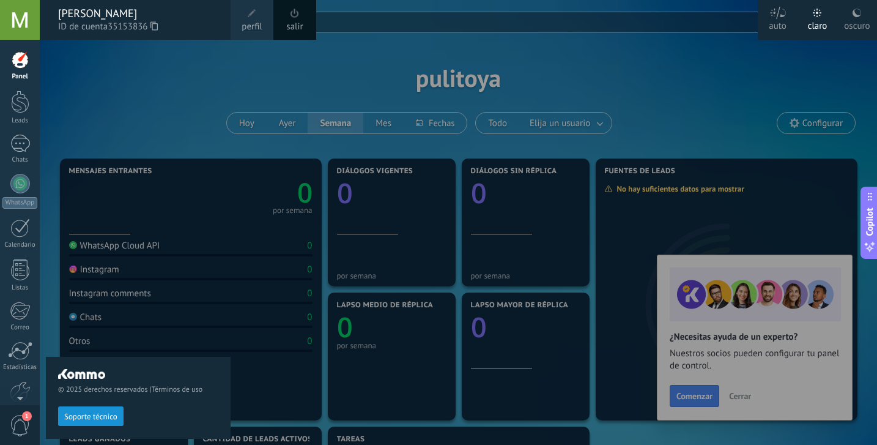
click at [251, 18] on span at bounding box center [251, 13] width 13 height 13
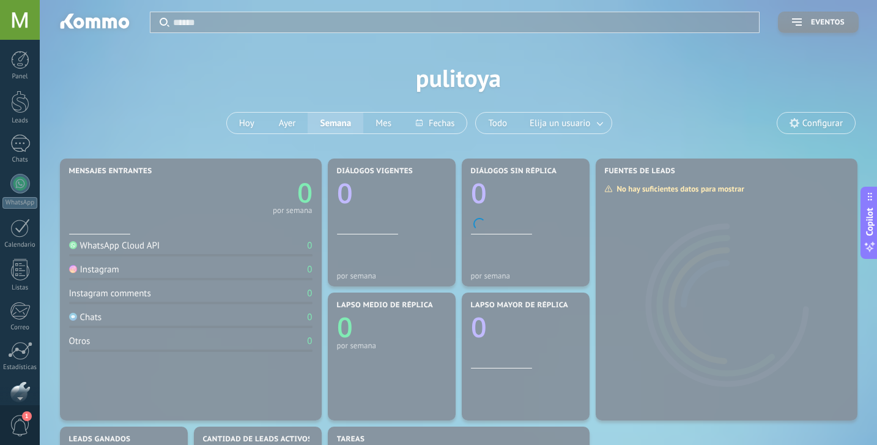
scroll to position [64, 0]
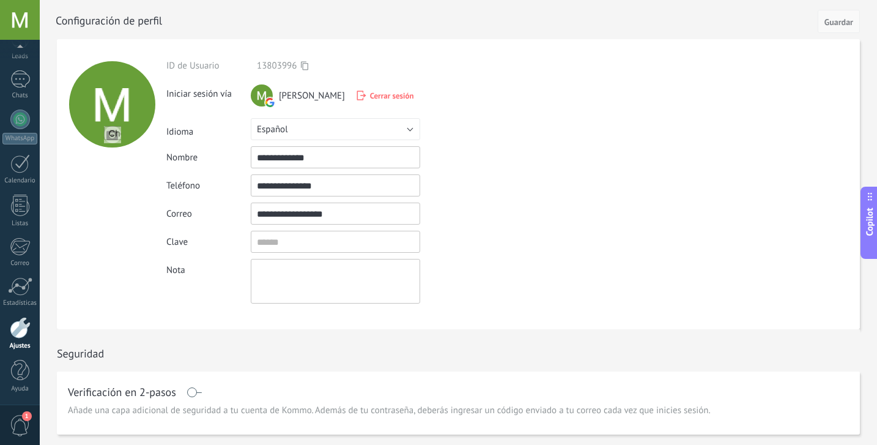
click at [832, 26] on span "Guardar" at bounding box center [839, 22] width 29 height 9
click at [832, 20] on span "Guardar" at bounding box center [839, 22] width 29 height 9
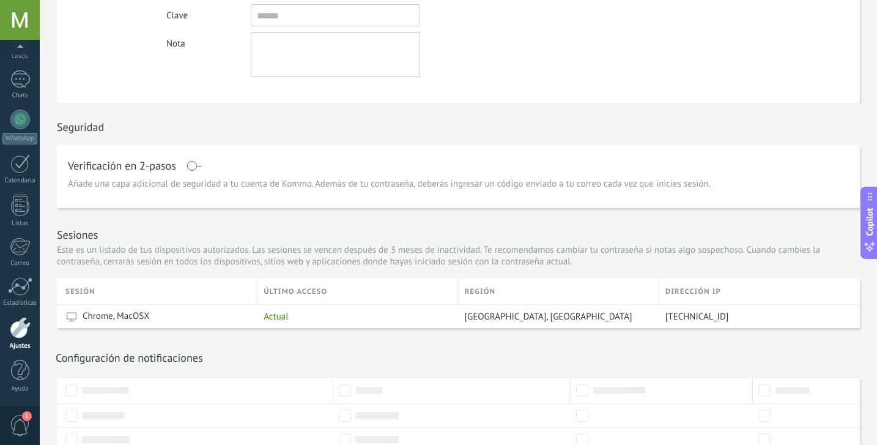
scroll to position [231, 0]
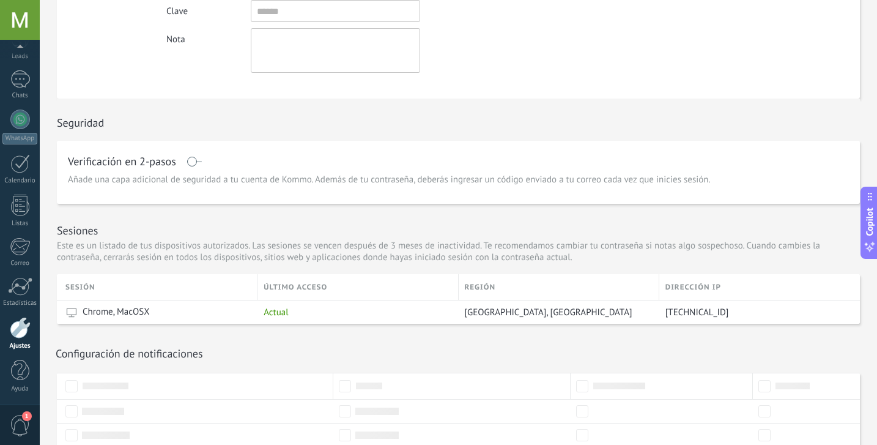
click at [70, 341] on div "Configuración de notificaciones Recibir notificaciones" at bounding box center [458, 348] width 803 height 49
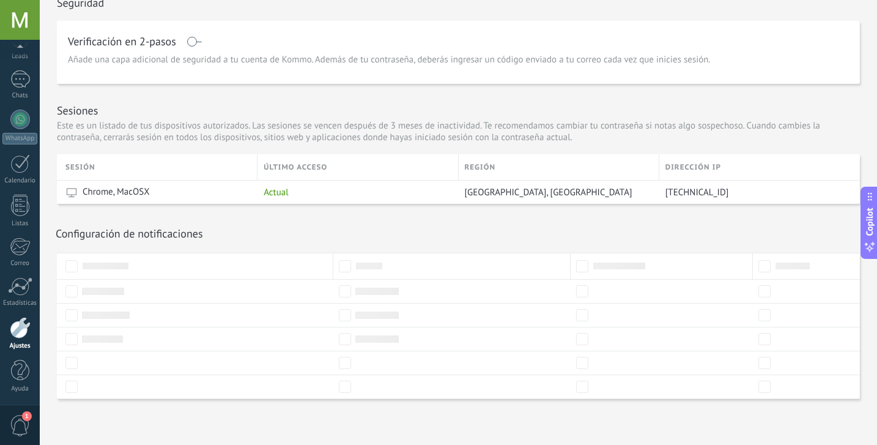
scroll to position [352, 0]
click at [19, 346] on div "Ajustes" at bounding box center [19, 346] width 35 height 8
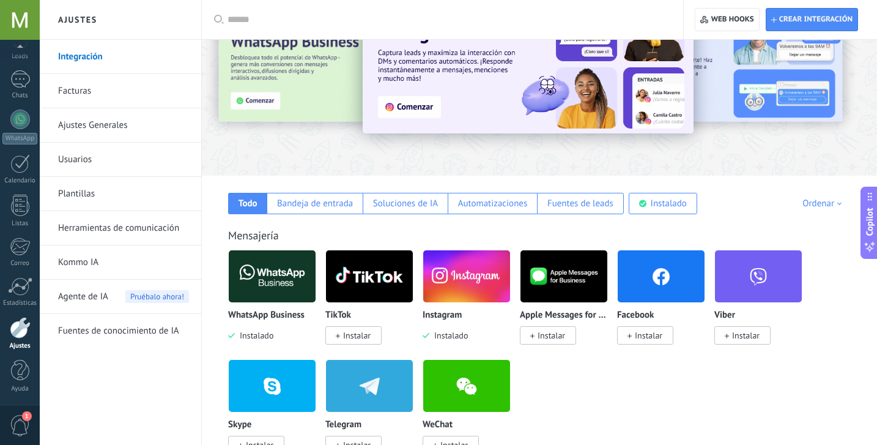
scroll to position [104, 0]
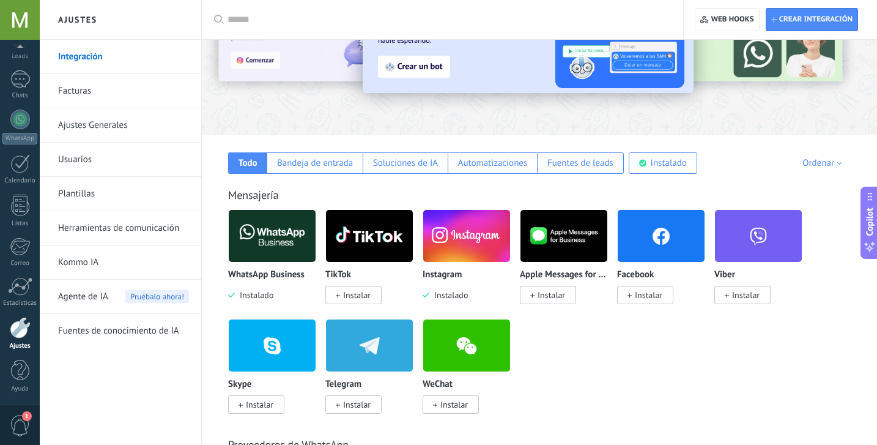
click at [450, 242] on img at bounding box center [466, 235] width 87 height 59
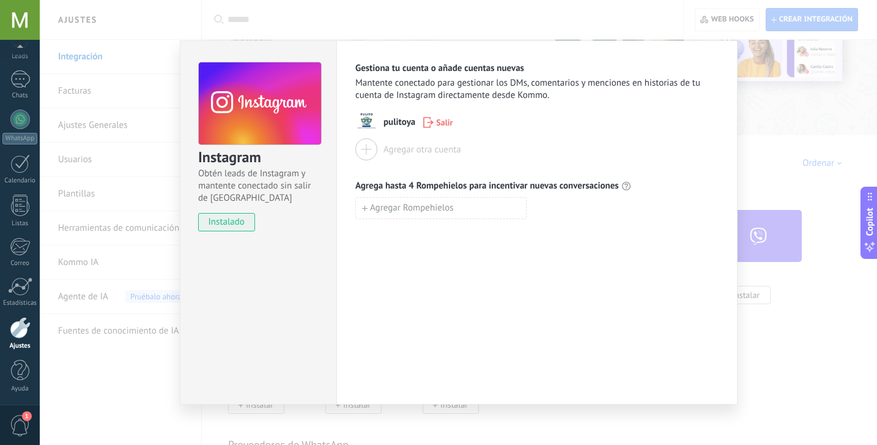
click at [784, 182] on div "Instagram Obtén leads de Instagram y mantente conectado sin salir de Kommo inst…" at bounding box center [459, 222] width 838 height 445
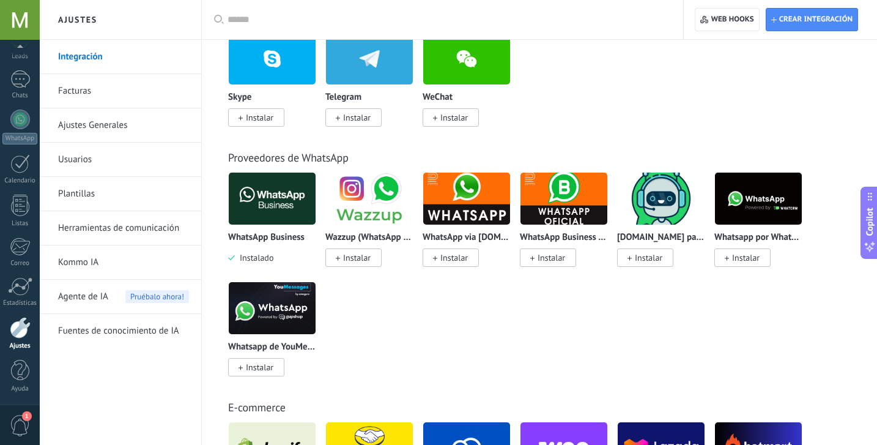
scroll to position [0, 0]
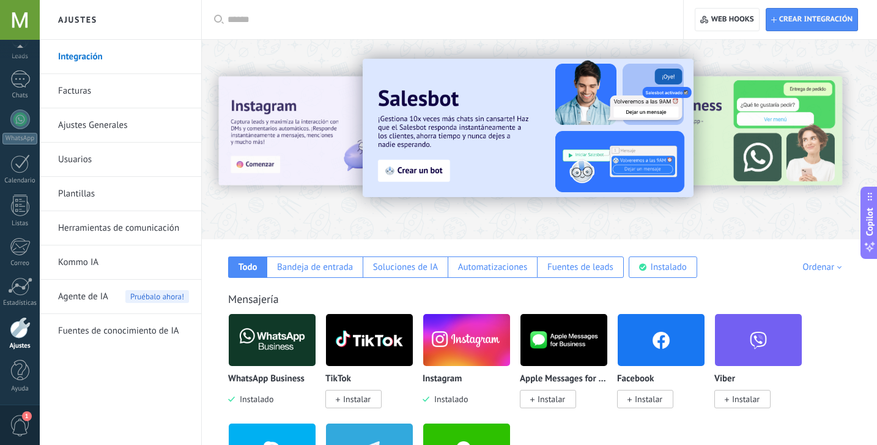
click at [92, 237] on link "Herramientas de comunicación" at bounding box center [123, 228] width 131 height 34
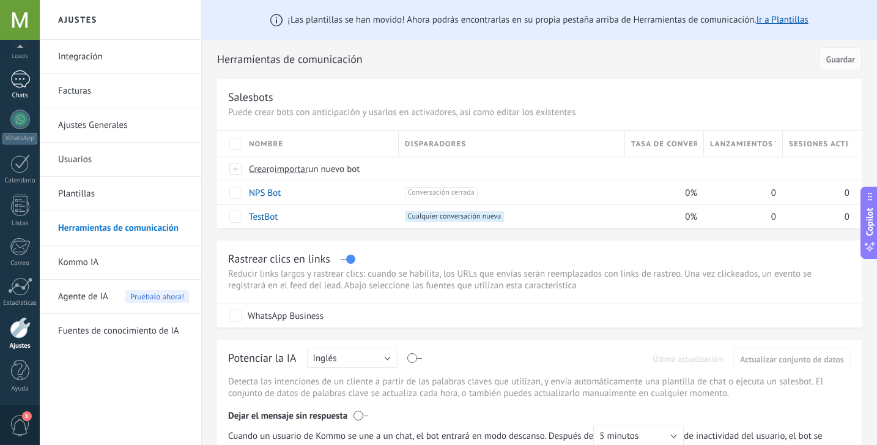
click at [24, 85] on div at bounding box center [20, 79] width 20 height 18
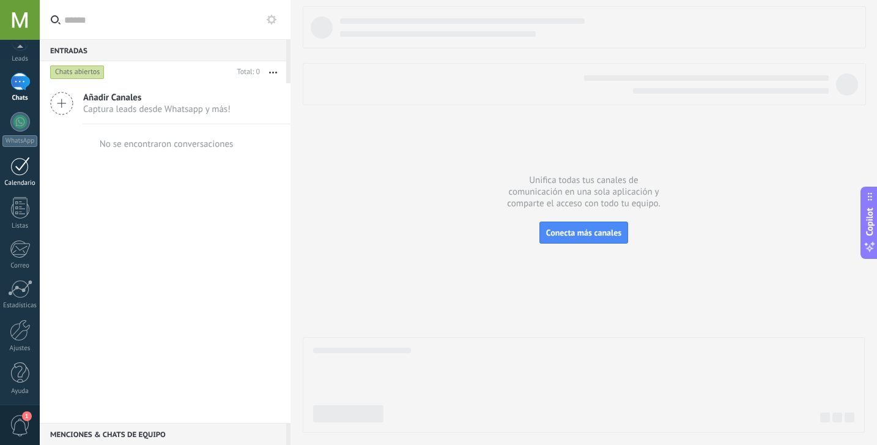
scroll to position [64, 0]
click at [22, 423] on span "1" at bounding box center [20, 425] width 21 height 21
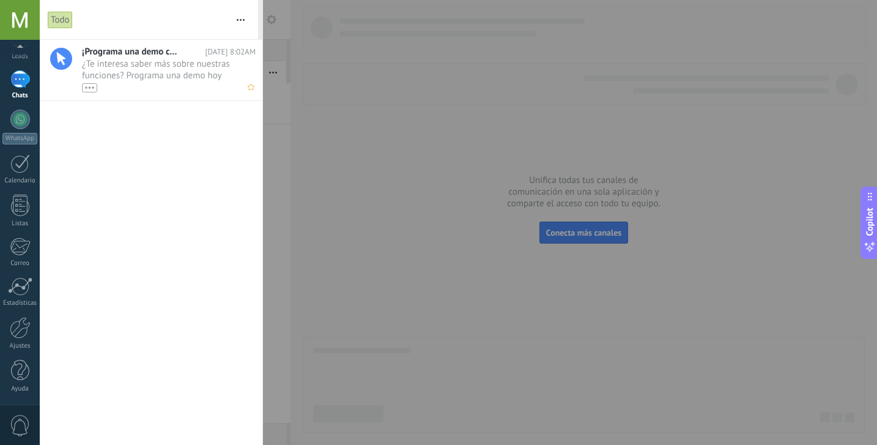
scroll to position [0, 0]
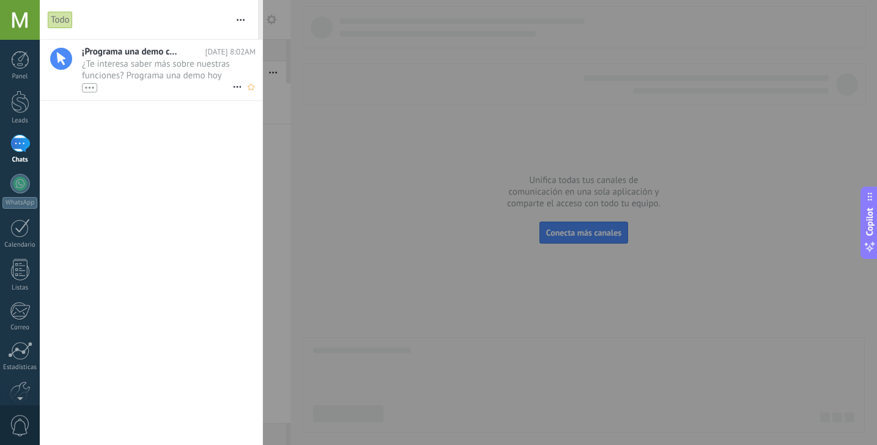
click at [135, 65] on span "¿Te interesa saber más sobre nuestras funciones? Programa una demo hoy mismo! •…" at bounding box center [157, 75] width 150 height 34
click at [62, 26] on div "Todo" at bounding box center [60, 20] width 25 height 18
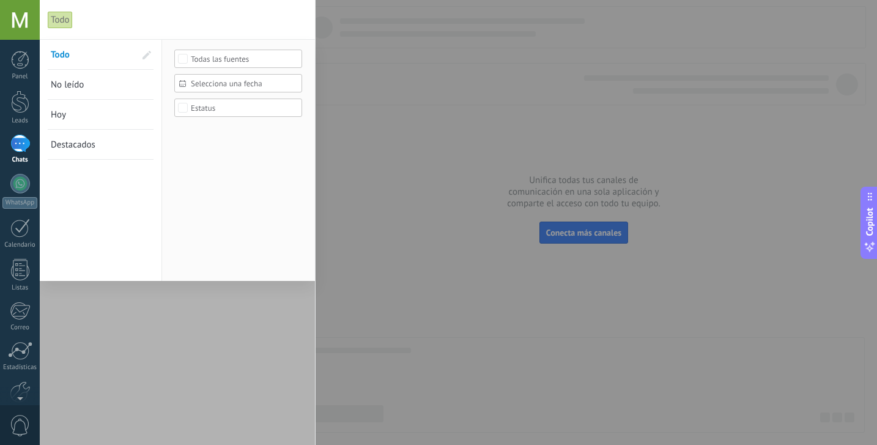
click at [62, 26] on div "Todo" at bounding box center [60, 20] width 25 height 18
click at [126, 363] on div at bounding box center [177, 242] width 275 height 406
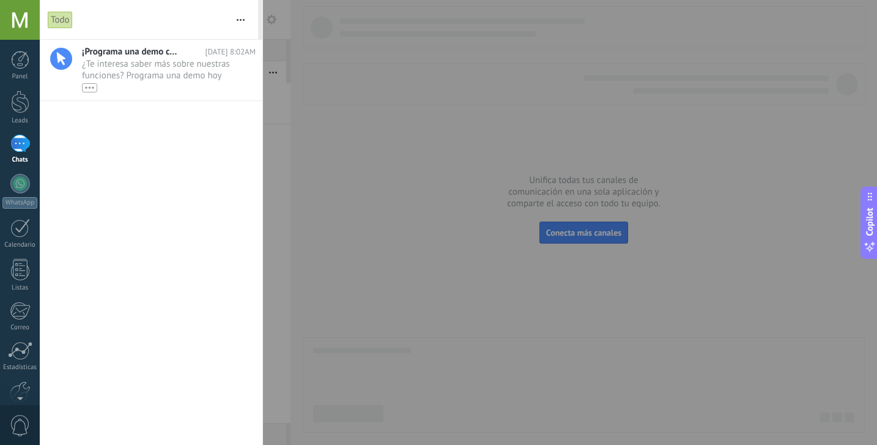
click at [374, 281] on div at bounding box center [438, 222] width 877 height 445
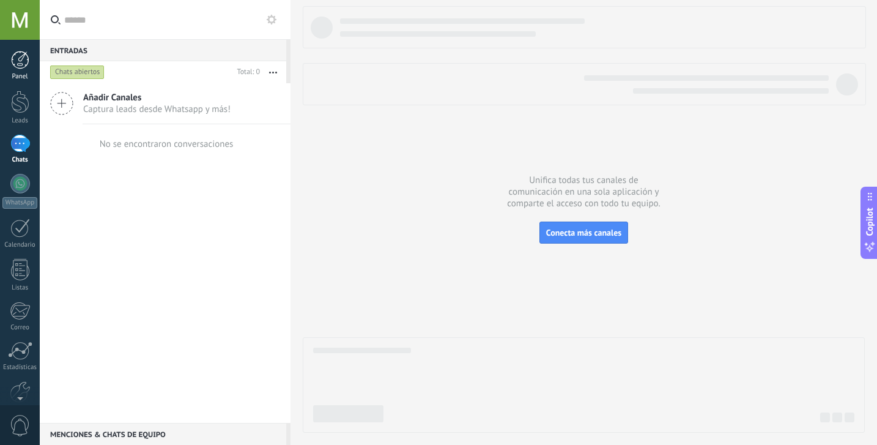
click at [18, 66] on div at bounding box center [20, 60] width 18 height 18
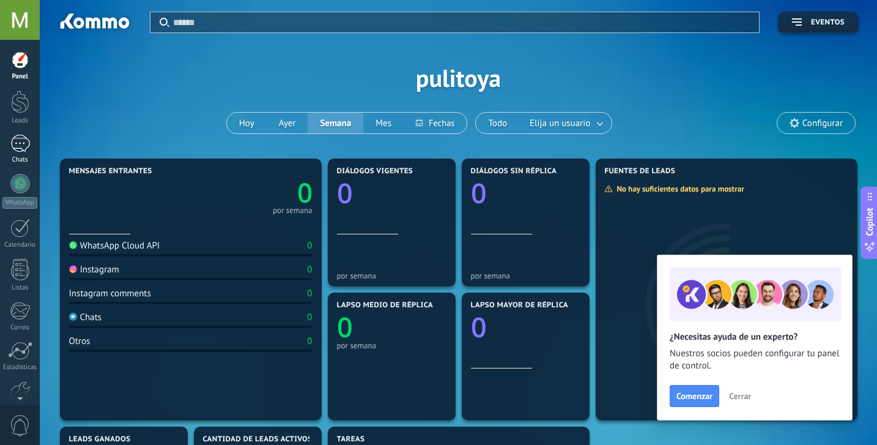
click at [8, 148] on link "Chats" at bounding box center [20, 149] width 40 height 29
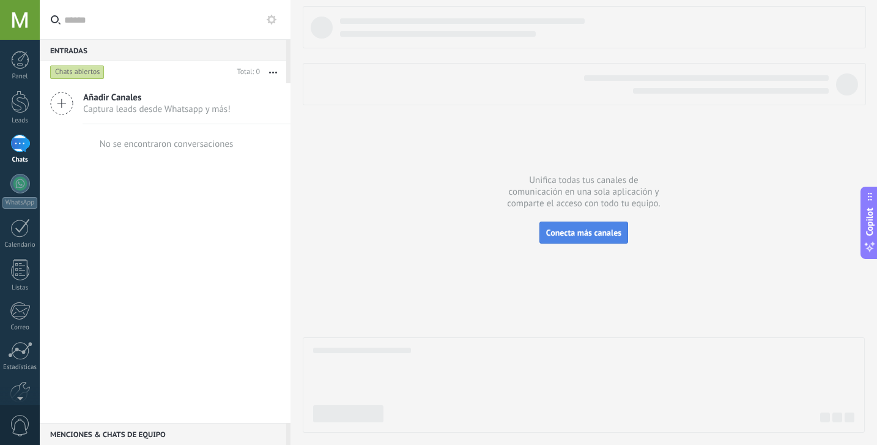
click at [579, 235] on span "Conecta más canales" at bounding box center [583, 232] width 75 height 11
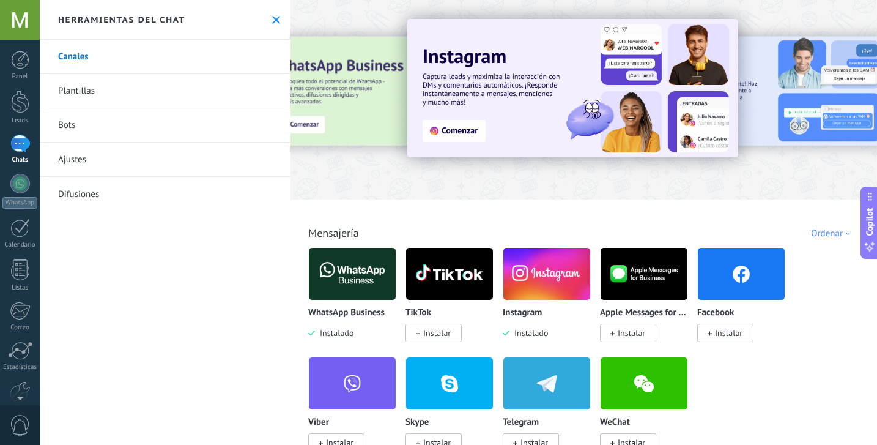
click at [451, 129] on img at bounding box center [572, 88] width 331 height 138
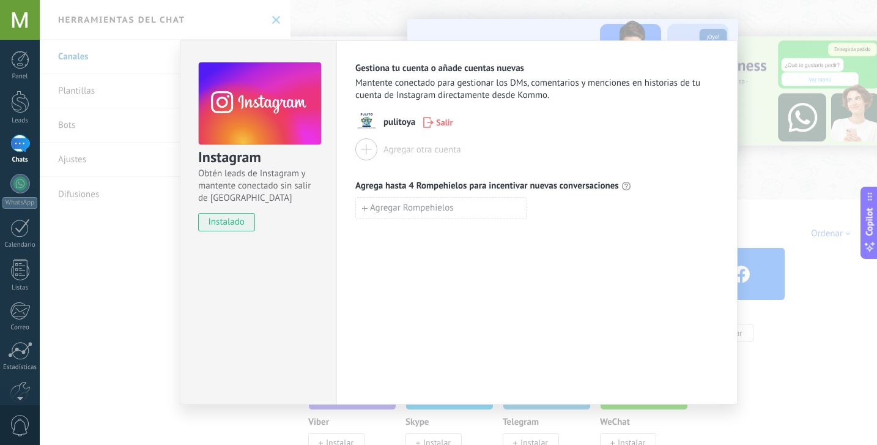
click at [253, 124] on use at bounding box center [260, 103] width 122 height 83
click at [782, 158] on div "Instagram Obtén leads de Instagram y mantente conectado sin salir de Kommo inst…" at bounding box center [459, 222] width 838 height 445
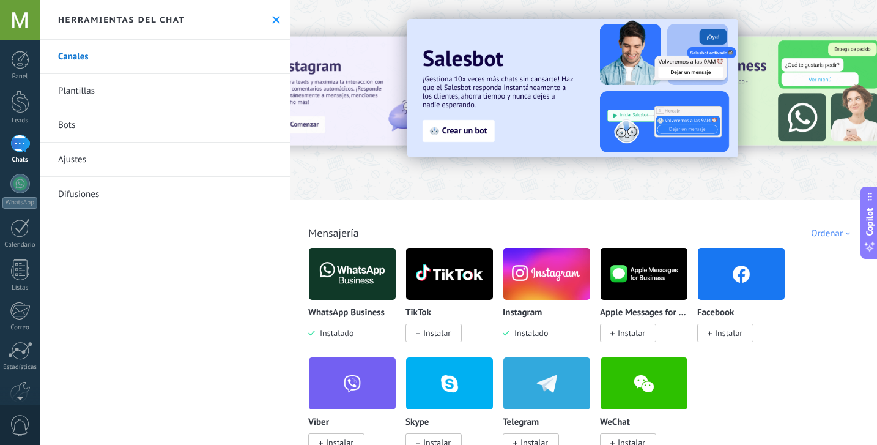
click at [272, 17] on use at bounding box center [276, 20] width 8 height 8
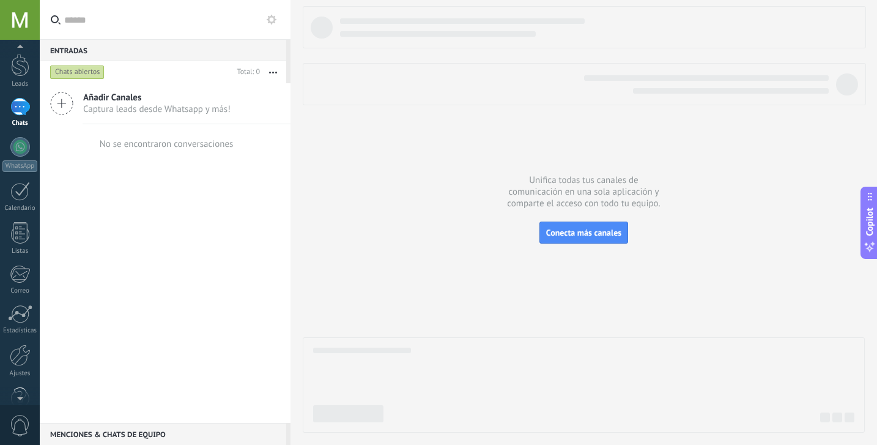
scroll to position [64, 0]
click at [15, 242] on div at bounding box center [20, 246] width 20 height 18
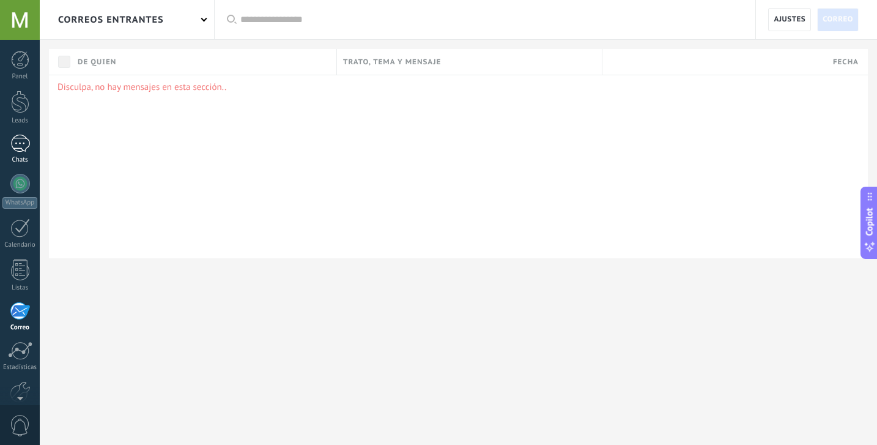
click at [12, 155] on link "Chats" at bounding box center [20, 149] width 40 height 29
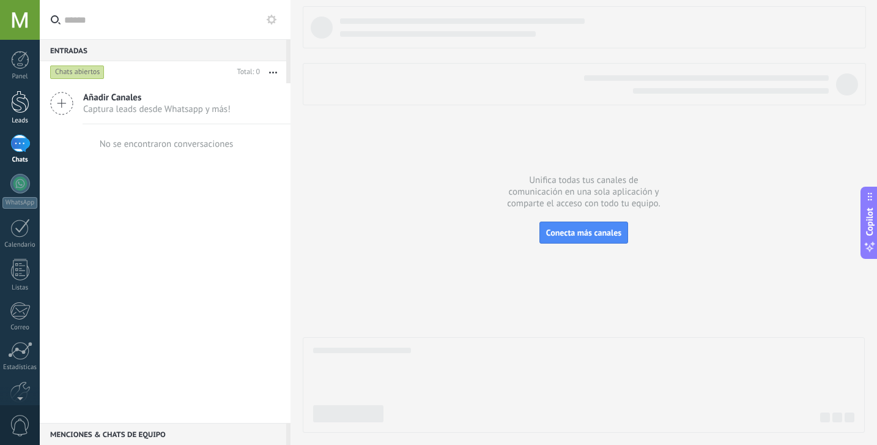
click at [7, 110] on link "Leads" at bounding box center [20, 108] width 40 height 34
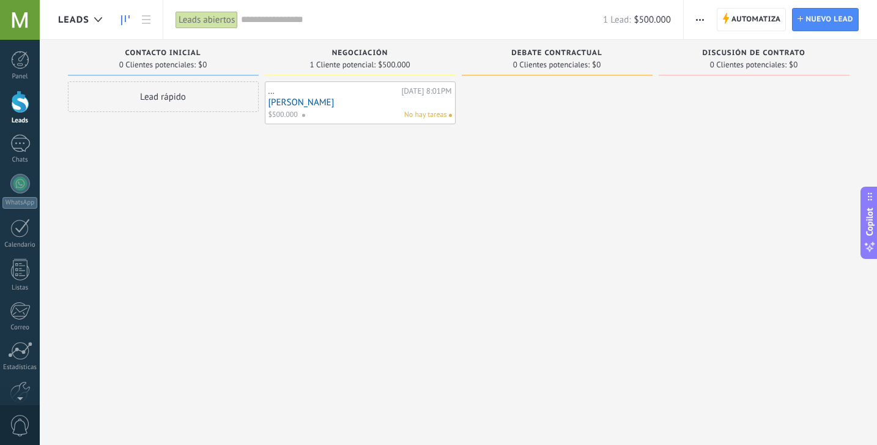
click at [695, 18] on button "button" at bounding box center [700, 19] width 18 height 23
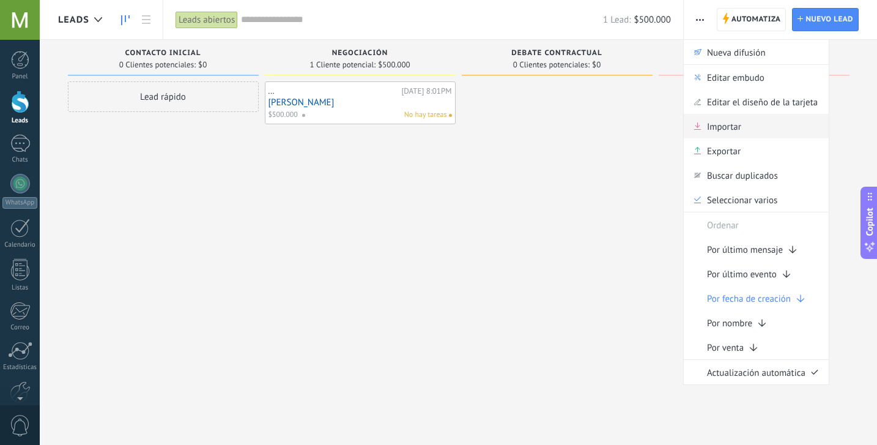
click at [710, 124] on span "Importar" at bounding box center [724, 126] width 34 height 24
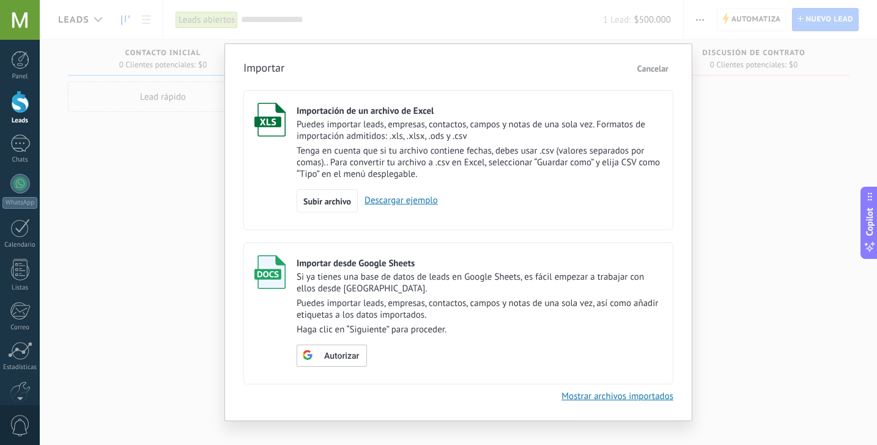
click at [754, 294] on div "Importar Cancelar Importación de un archivo de Excel Puedes importar leads, emp…" at bounding box center [459, 222] width 838 height 445
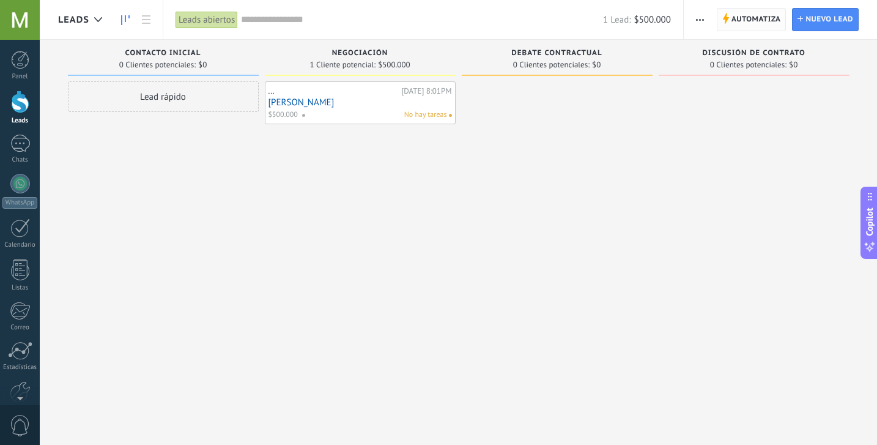
click at [722, 20] on icon at bounding box center [725, 18] width 7 height 11
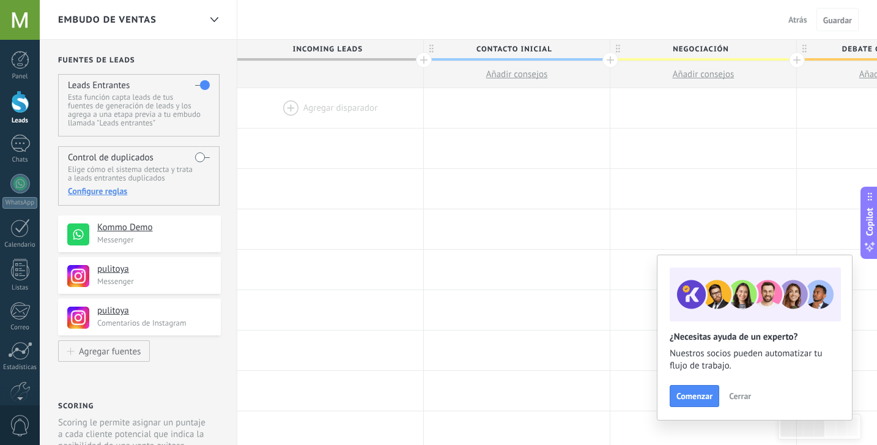
click at [15, 106] on div at bounding box center [20, 102] width 18 height 23
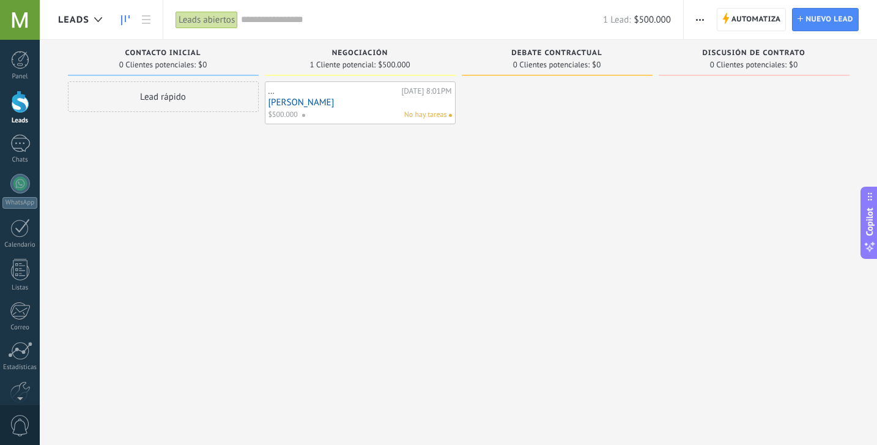
click at [415, 119] on span "No hay tareas" at bounding box center [425, 115] width 43 height 11
click at [410, 112] on span "No hay tareas" at bounding box center [425, 115] width 43 height 11
click at [271, 93] on div "..." at bounding box center [334, 91] width 130 height 10
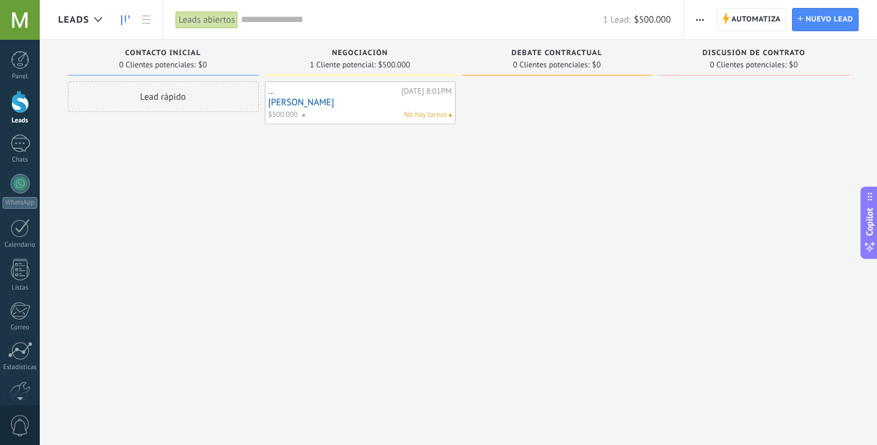
click at [311, 92] on div "..." at bounding box center [334, 91] width 130 height 10
click at [280, 100] on link "[PERSON_NAME]" at bounding box center [361, 102] width 184 height 10
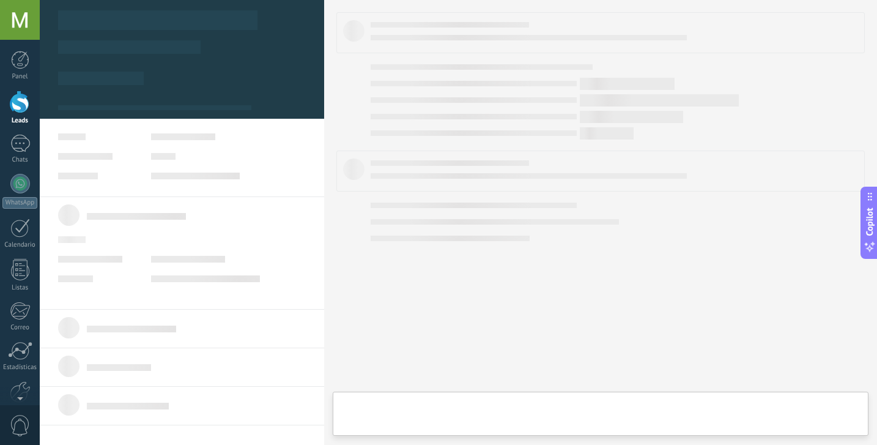
type textarea "**********"
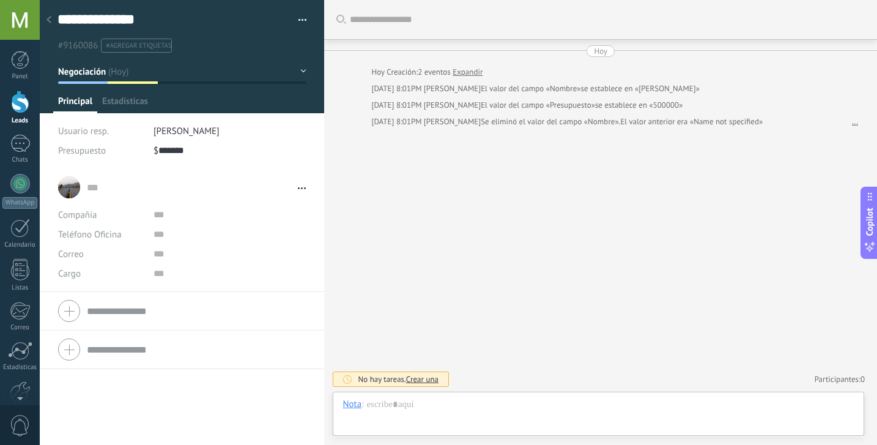
scroll to position [18, 0]
click at [168, 95] on span "Archivos" at bounding box center [174, 104] width 33 height 18
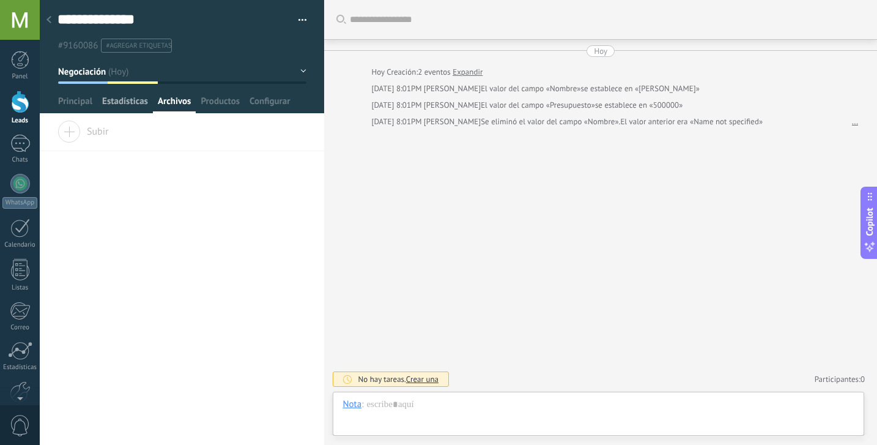
click at [127, 105] on span "Estadísticas" at bounding box center [125, 104] width 46 height 18
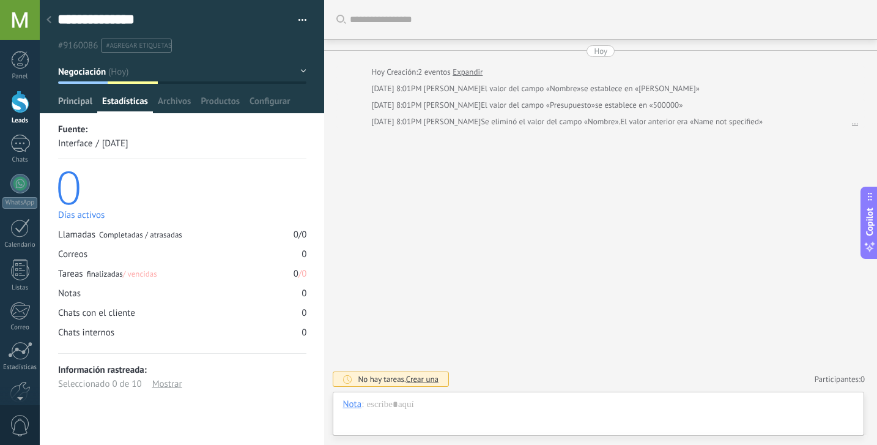
click at [62, 104] on span "Principal" at bounding box center [75, 104] width 34 height 18
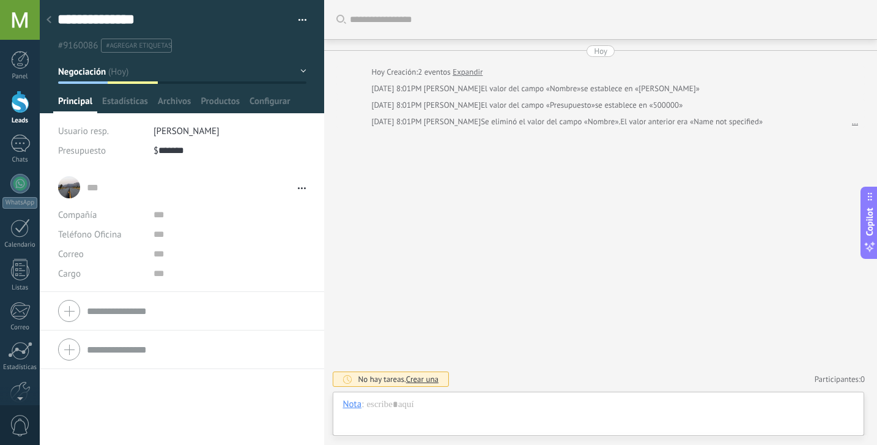
click at [299, 188] on icon at bounding box center [302, 188] width 8 height 2
click at [264, 169] on li "... ... Abrir detalle Copie el nombre Desatar" at bounding box center [182, 230] width 284 height 124
click at [423, 381] on span "Crear una" at bounding box center [422, 379] width 32 height 10
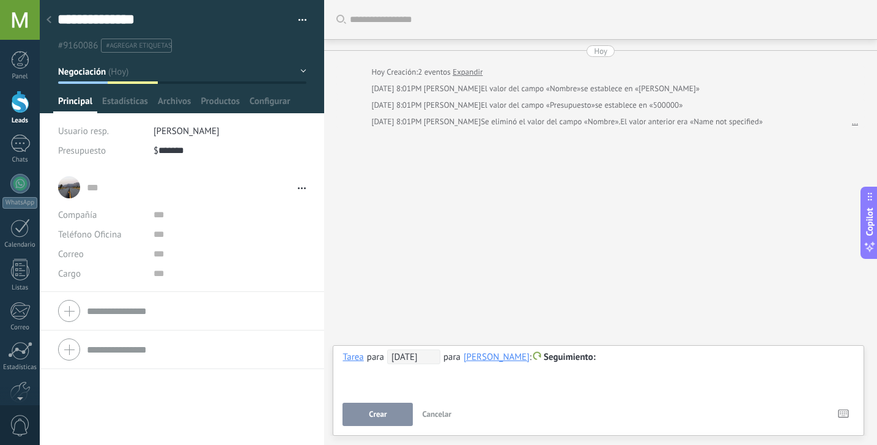
click at [414, 357] on span "[DATE]" at bounding box center [413, 356] width 53 height 15
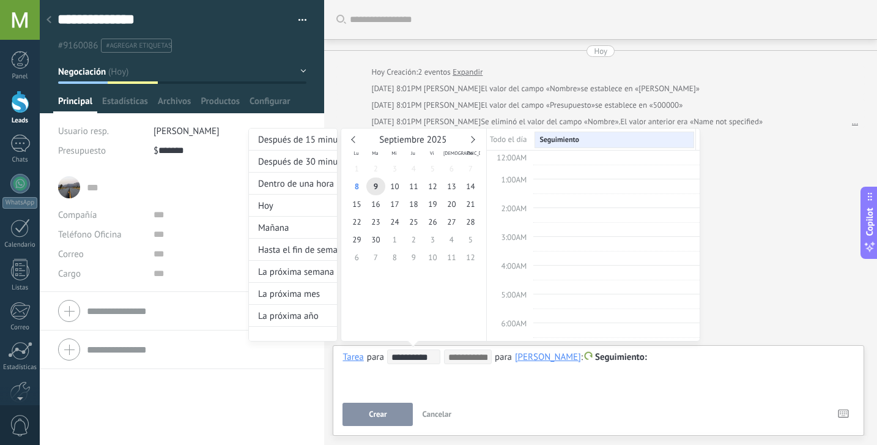
scroll to position [231, 0]
click at [398, 191] on span "10" at bounding box center [394, 186] width 19 height 18
type input "**********"
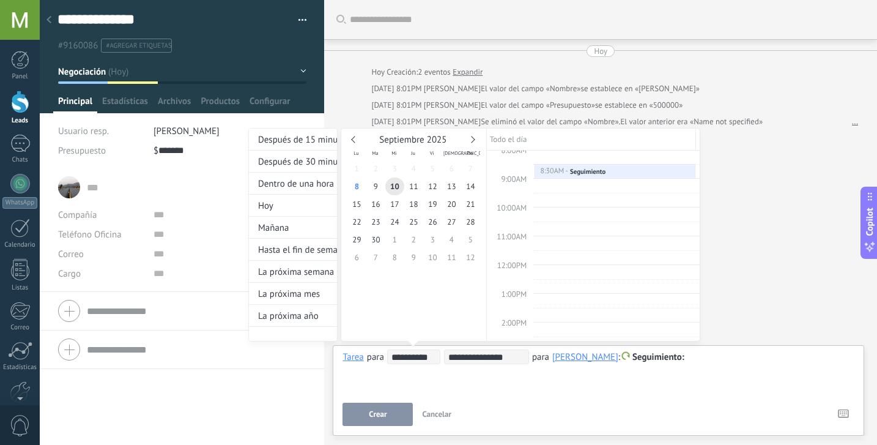
click at [688, 358] on div "**********" at bounding box center [474, 246] width 452 height 236
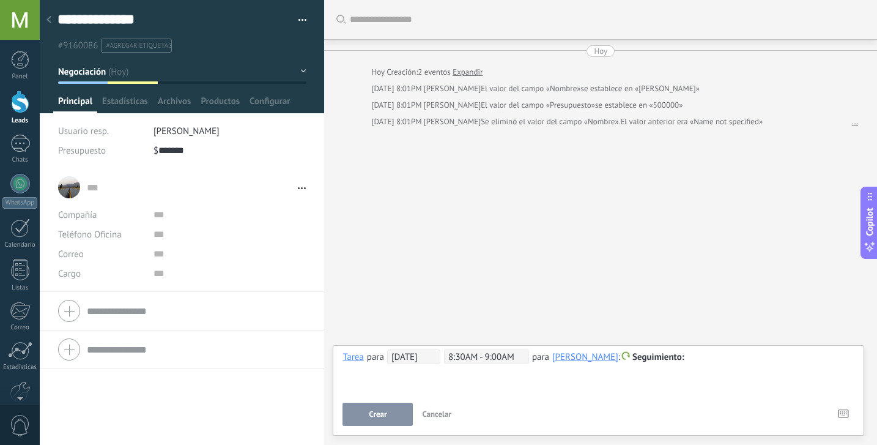
click at [688, 358] on div at bounding box center [599, 357] width 512 height 15
click at [357, 420] on button "Crear" at bounding box center [378, 414] width 70 height 23
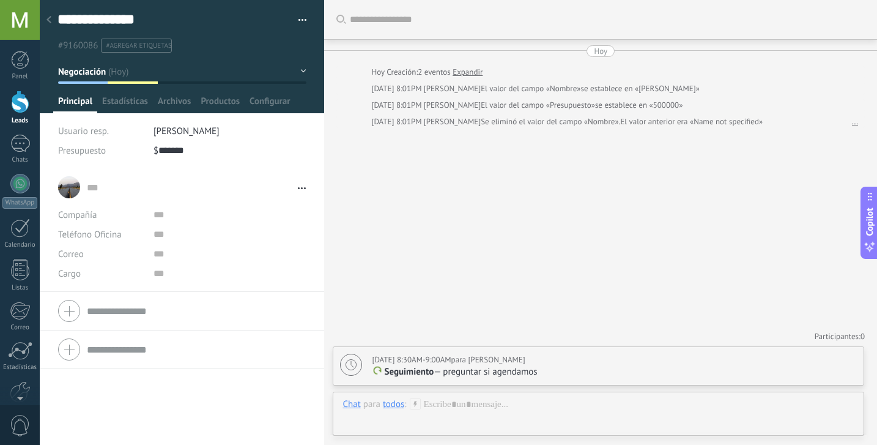
click at [18, 115] on link "Leads" at bounding box center [20, 108] width 40 height 34
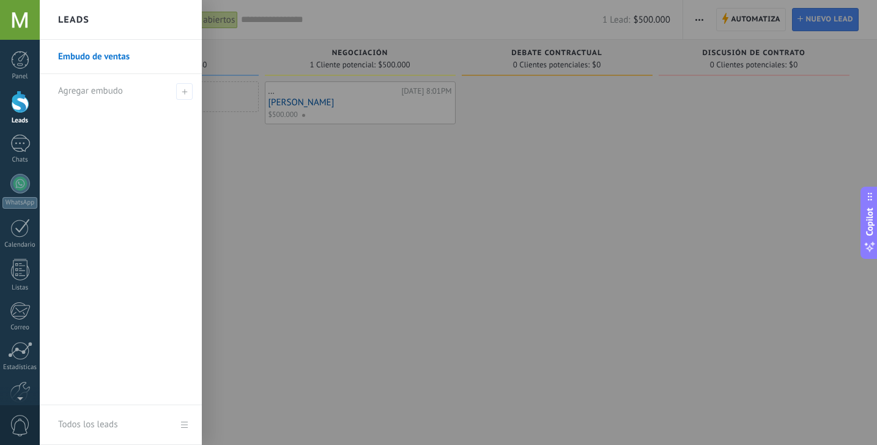
click at [83, 58] on link "Embudo de ventas" at bounding box center [124, 57] width 132 height 34
click at [86, 64] on link "Contactos" at bounding box center [124, 57] width 132 height 34
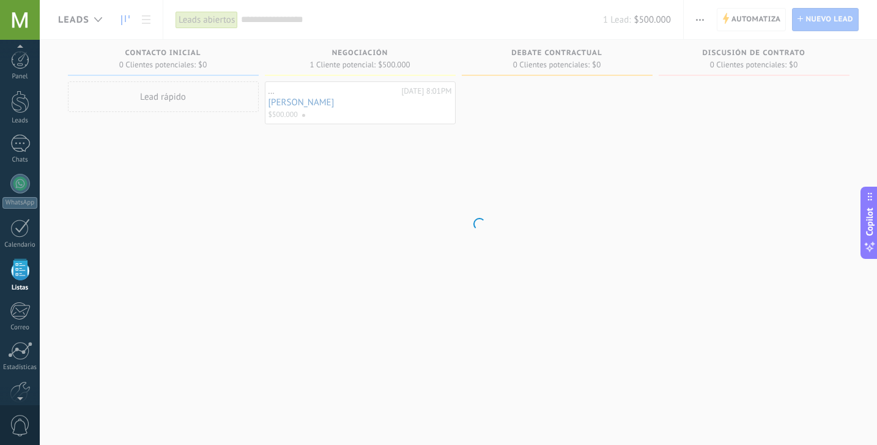
scroll to position [32, 0]
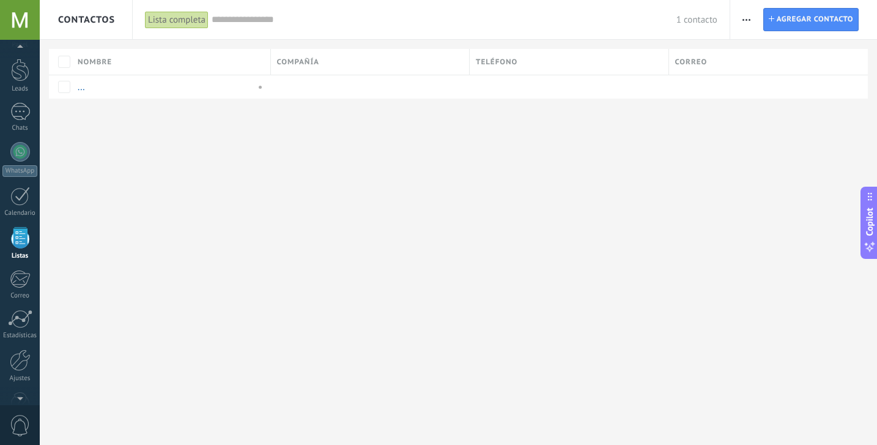
click at [873, 206] on div "Copilot" at bounding box center [870, 222] width 13 height 62
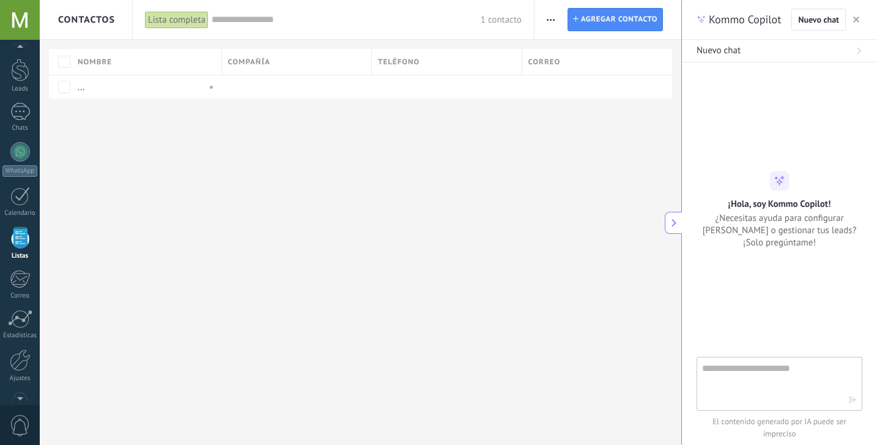
click at [724, 381] on textarea at bounding box center [771, 383] width 138 height 44
type textarea "**********"
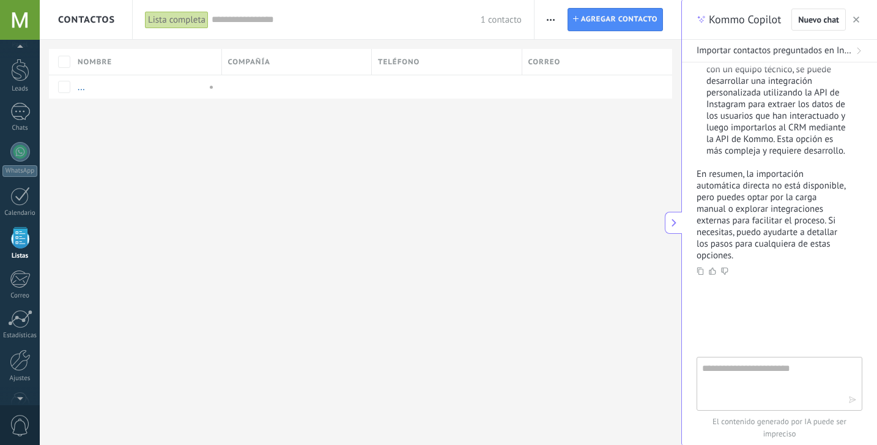
scroll to position [649, 0]
